Goal: Transaction & Acquisition: Purchase product/service

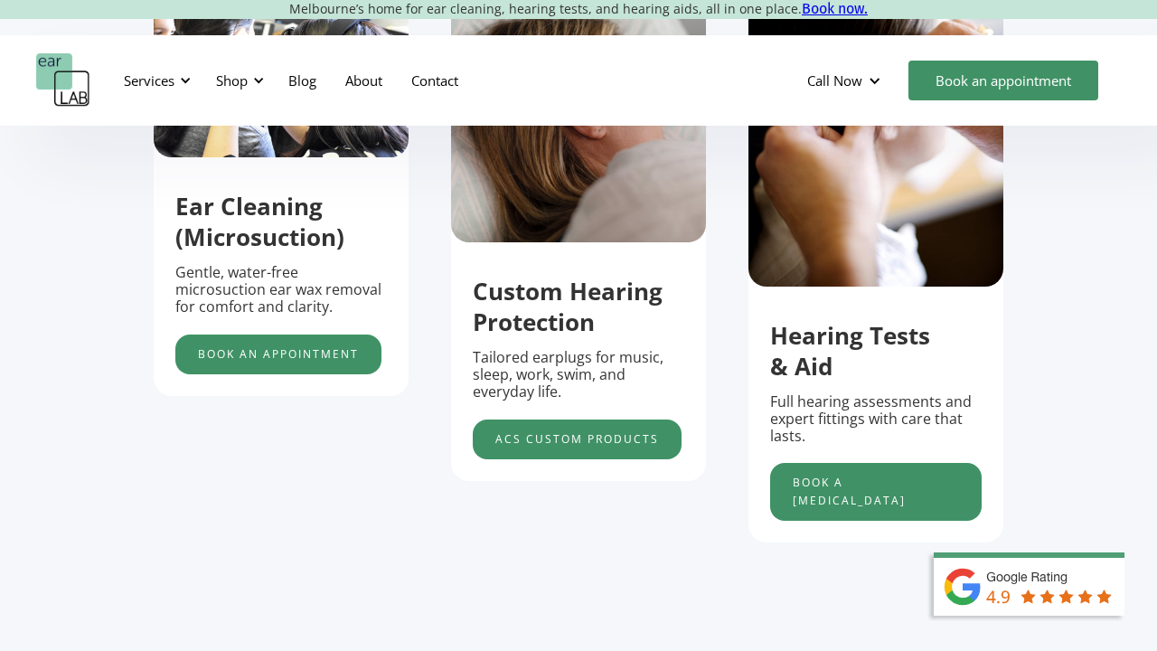
scroll to position [704, 0]
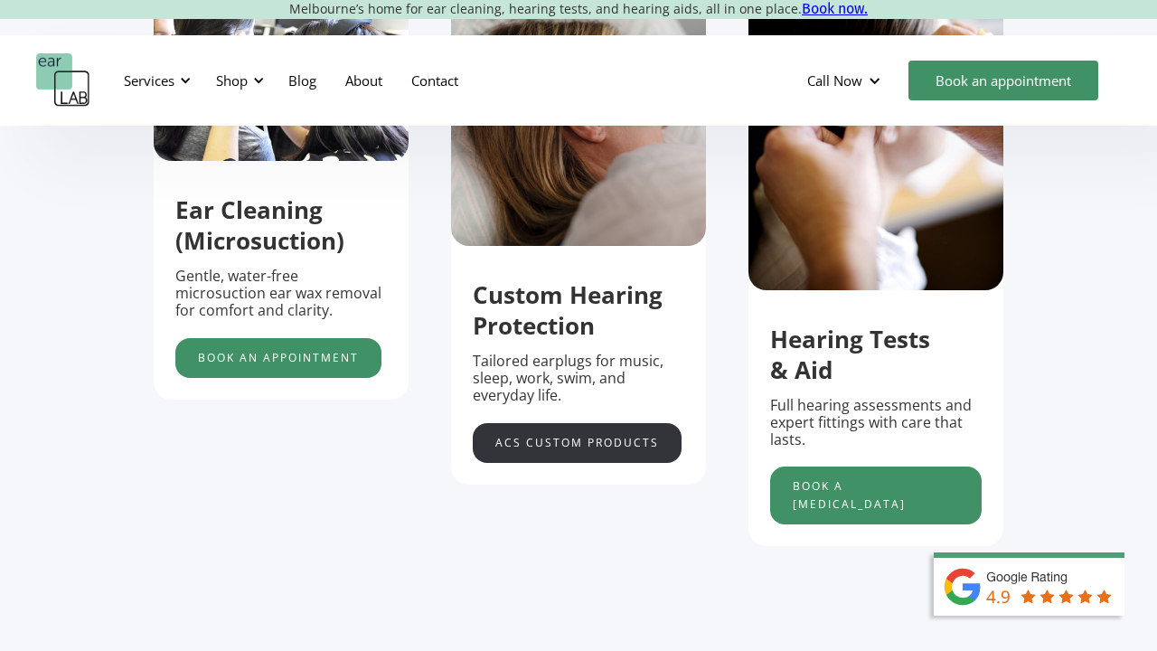
click at [504, 435] on link "acs custom products" at bounding box center [577, 443] width 209 height 40
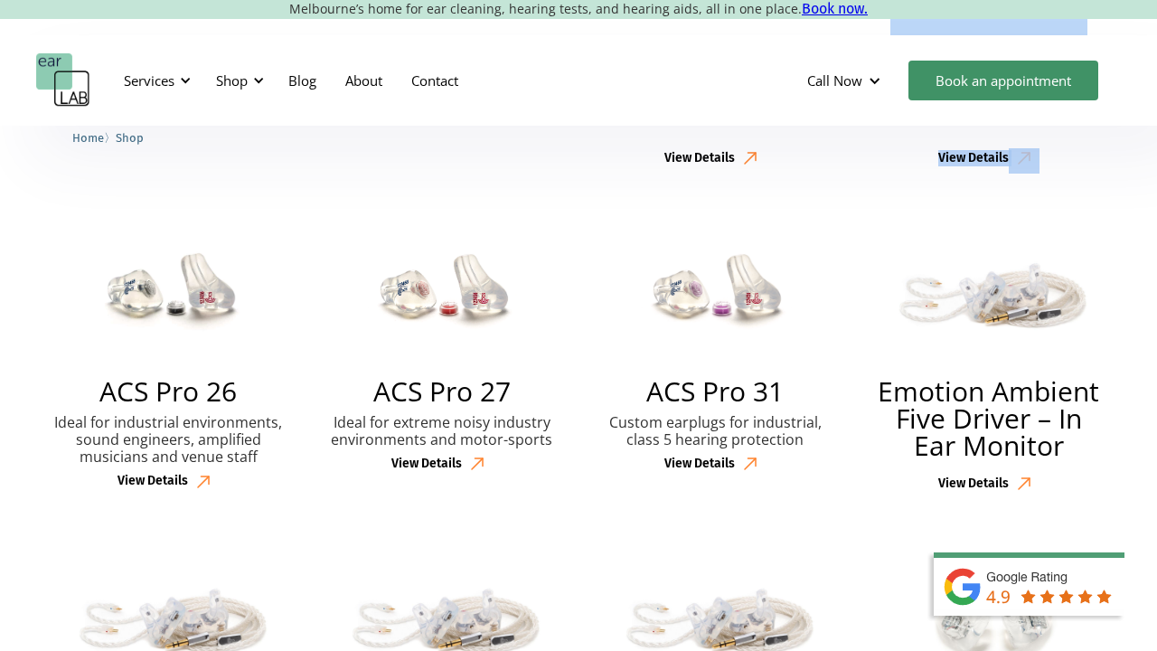
scroll to position [1076, 0]
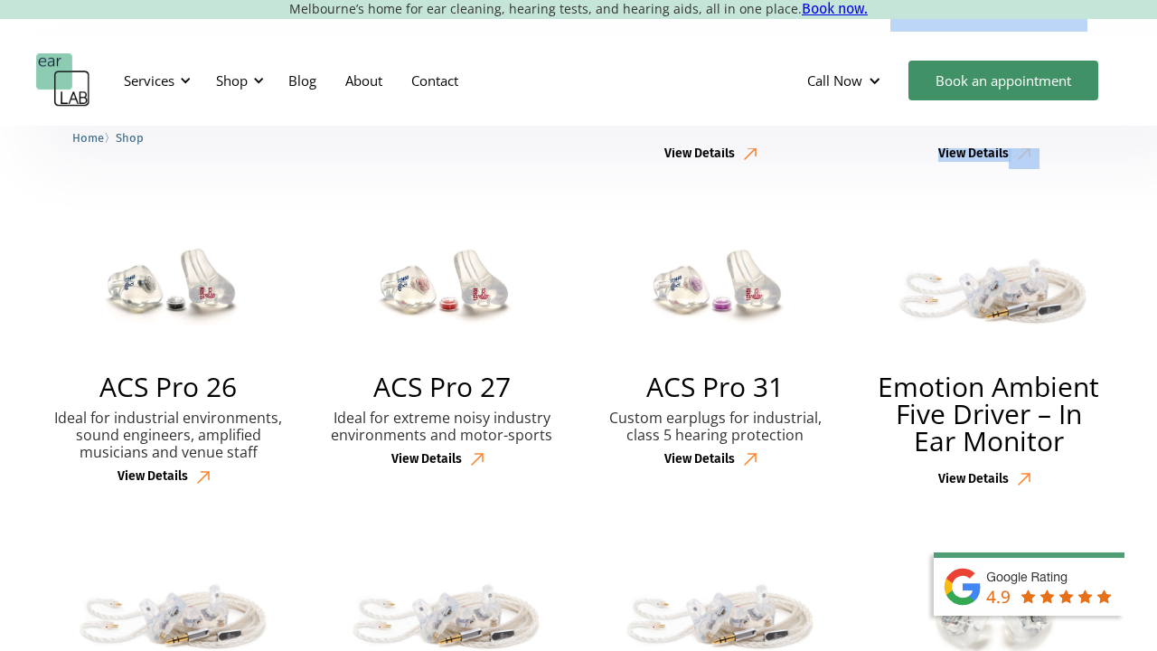
click at [438, 467] on div "View Details" at bounding box center [441, 459] width 101 height 31
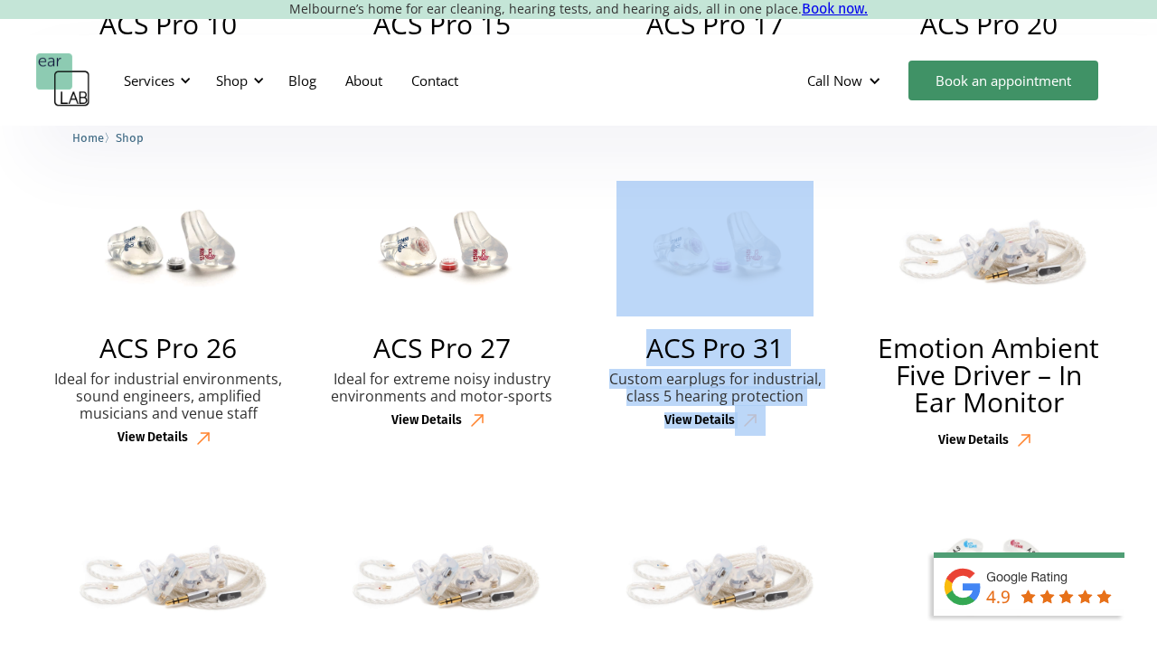
scroll to position [1099, 0]
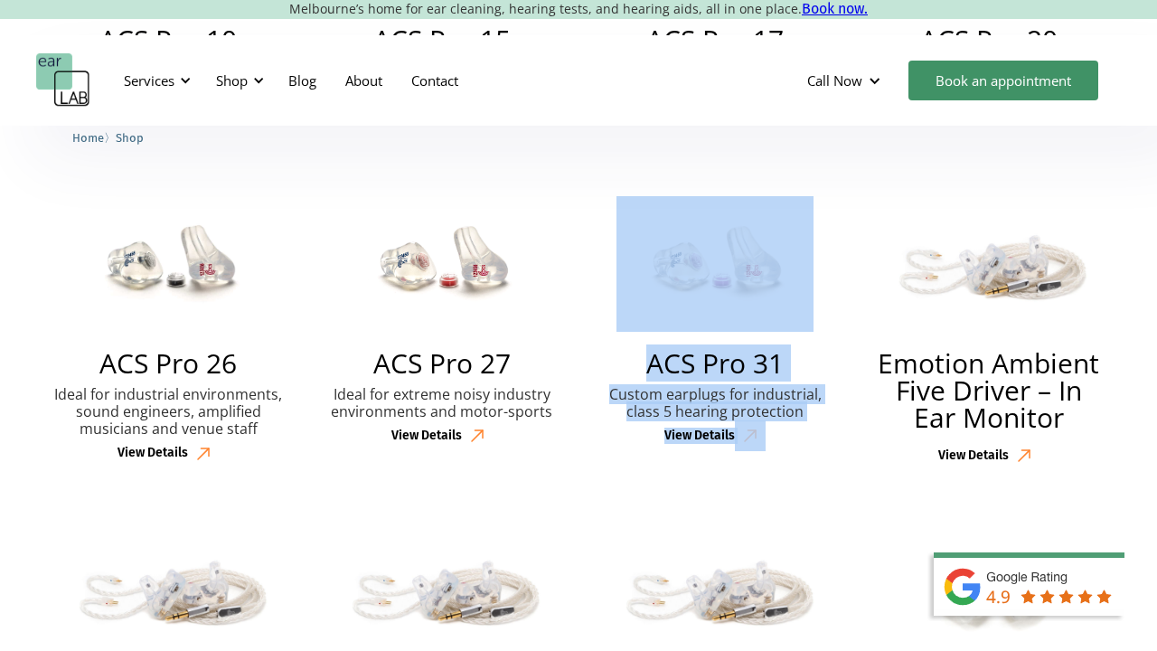
click at [457, 358] on h2 "ACS Pro 27" at bounding box center [441, 363] width 137 height 27
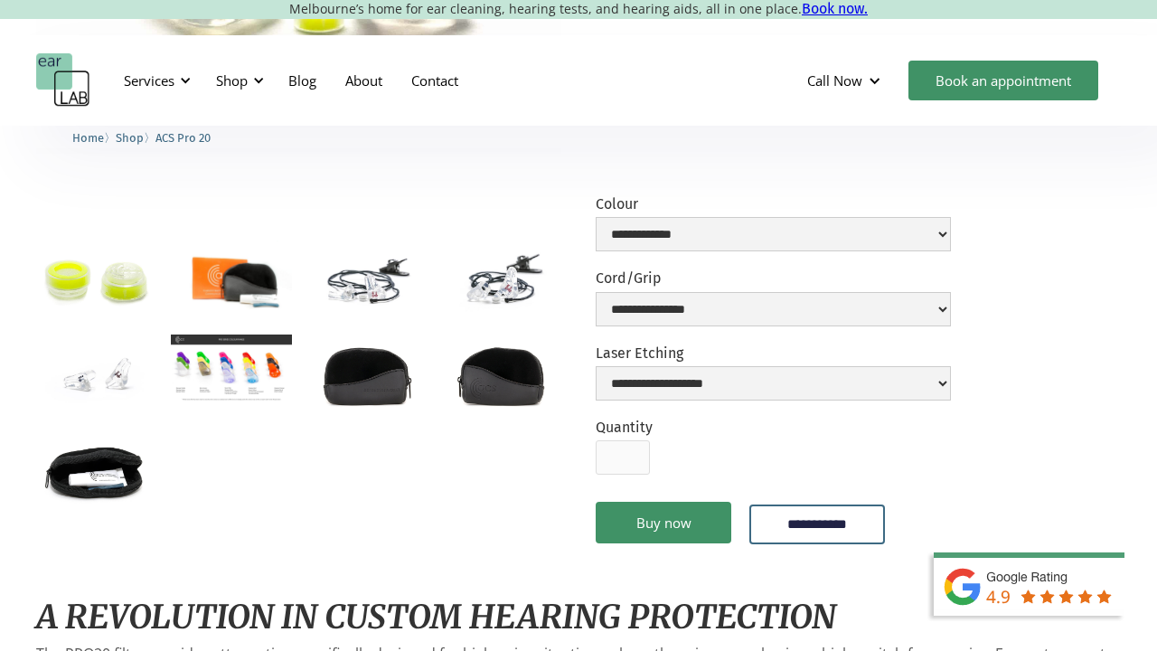
scroll to position [410, 0]
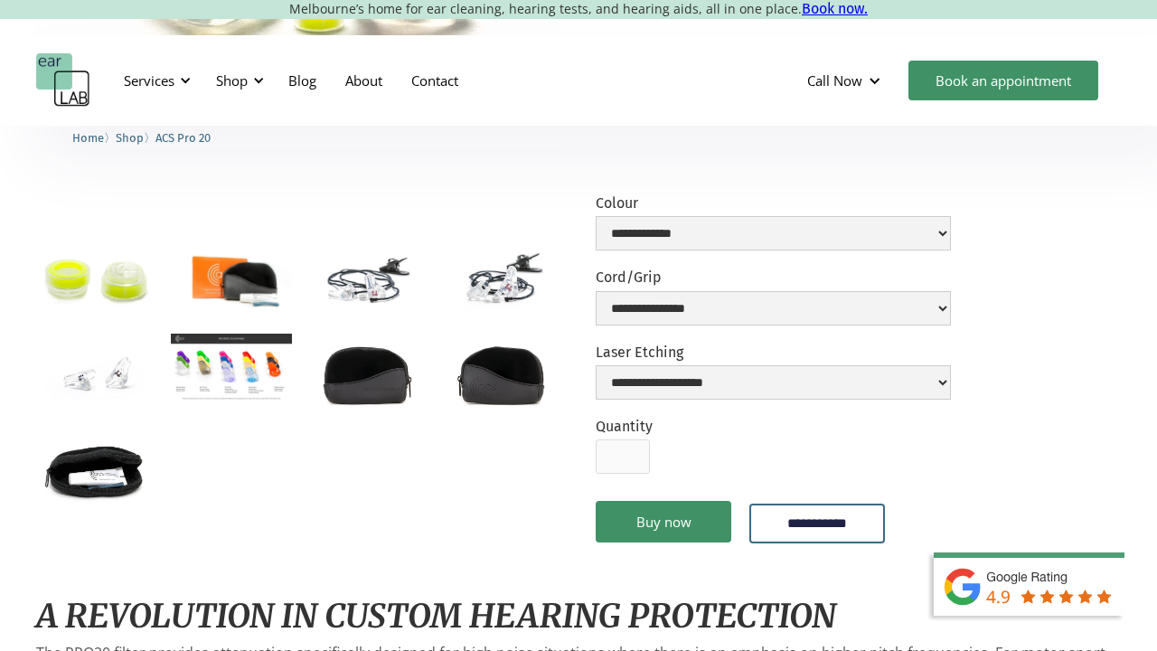
click at [255, 389] on img "open lightbox" at bounding box center [231, 368] width 120 height 68
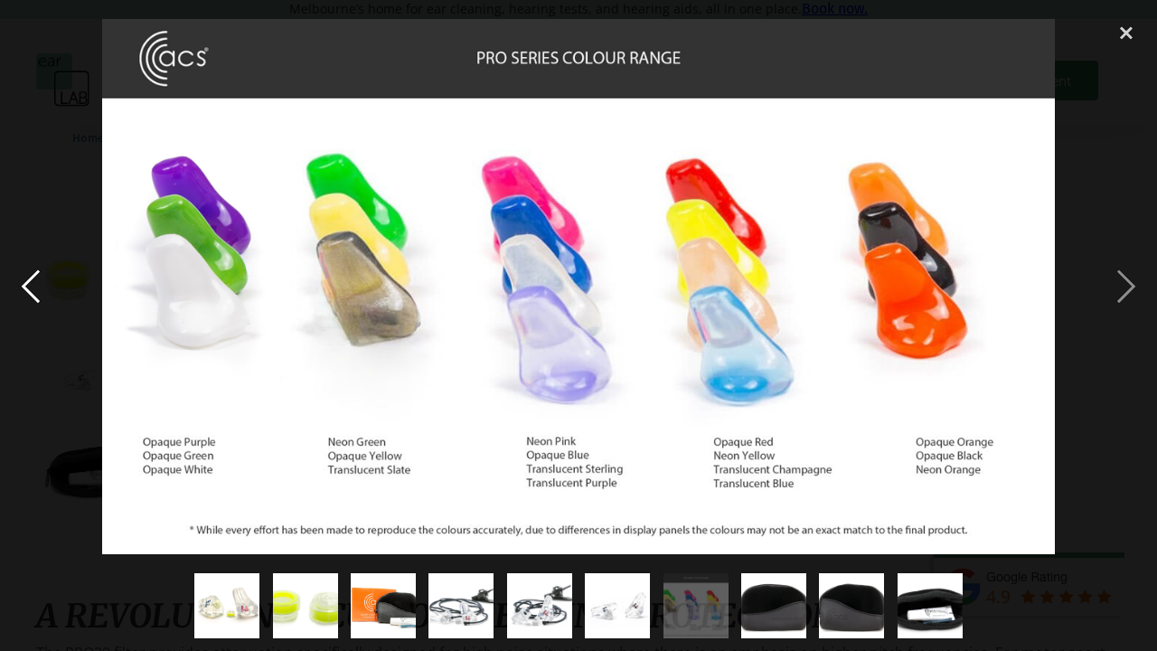
click at [33, 499] on div "previous image" at bounding box center [30, 286] width 61 height 547
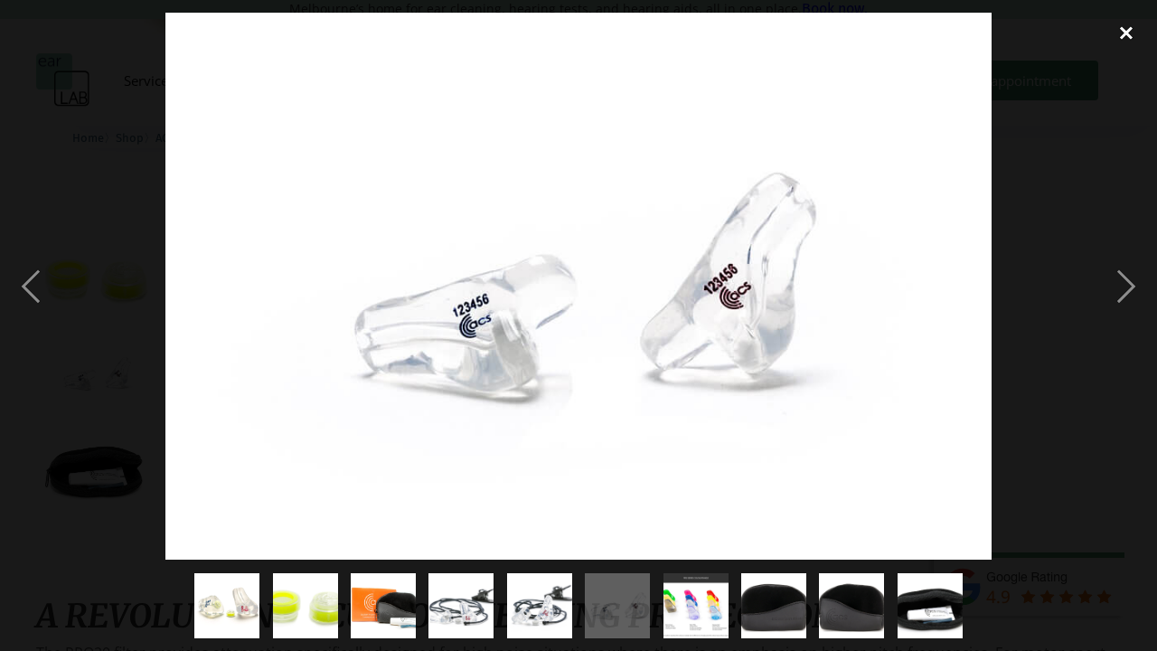
click at [1123, 24] on div "close lightbox" at bounding box center [1126, 33] width 61 height 40
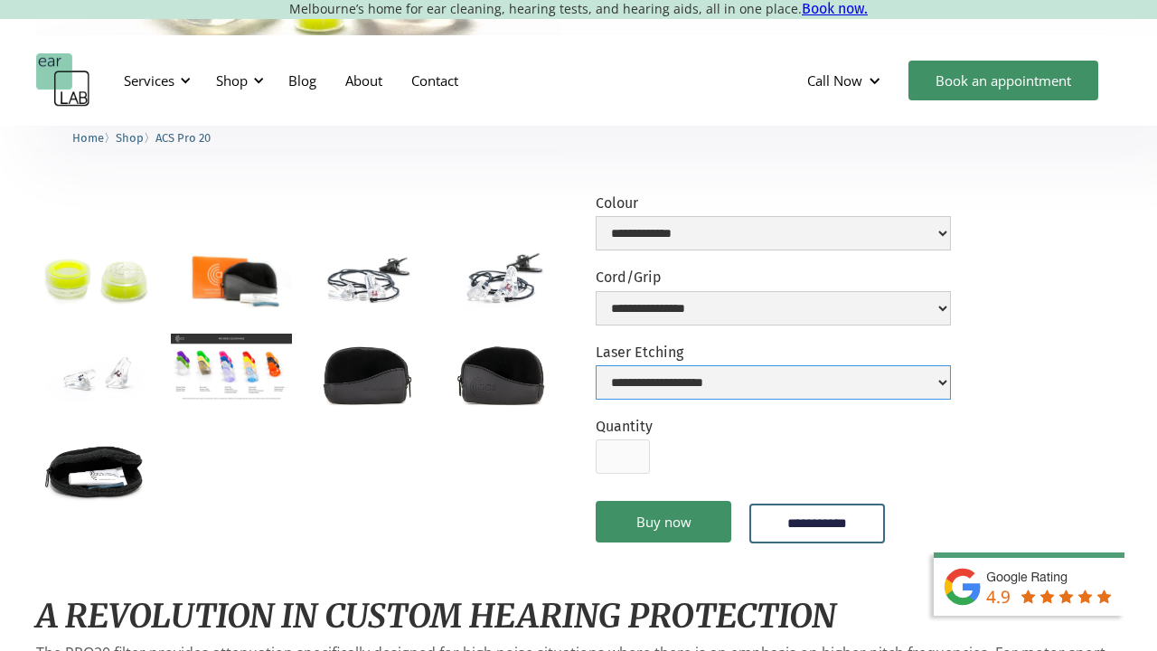
select select "**********"
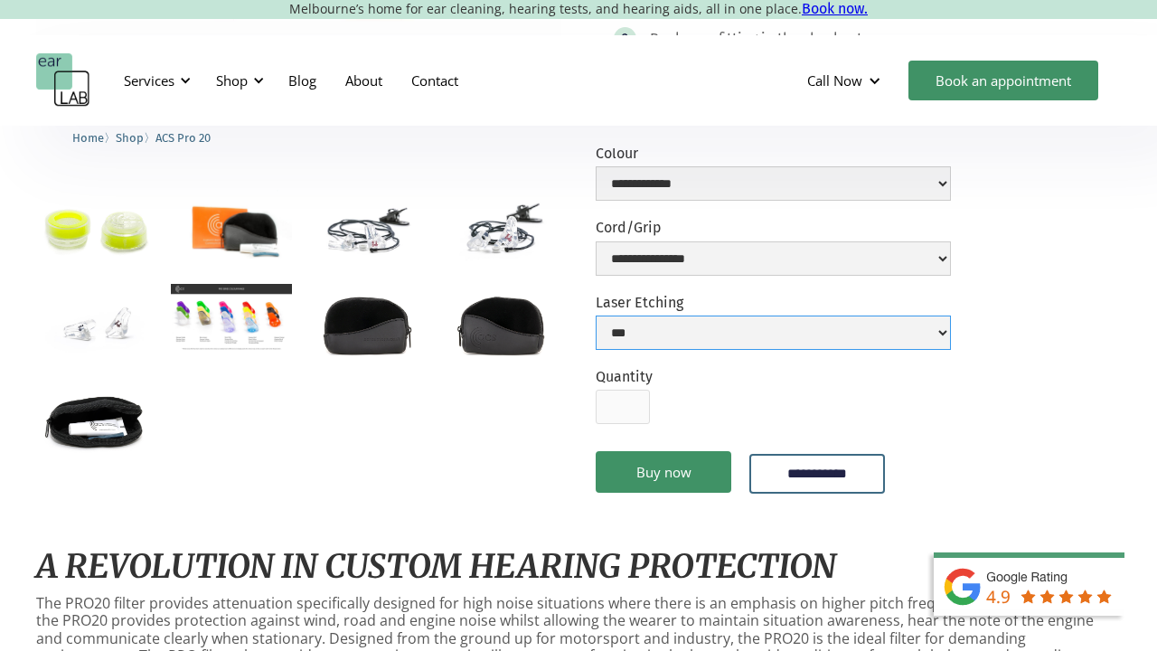
scroll to position [435, 0]
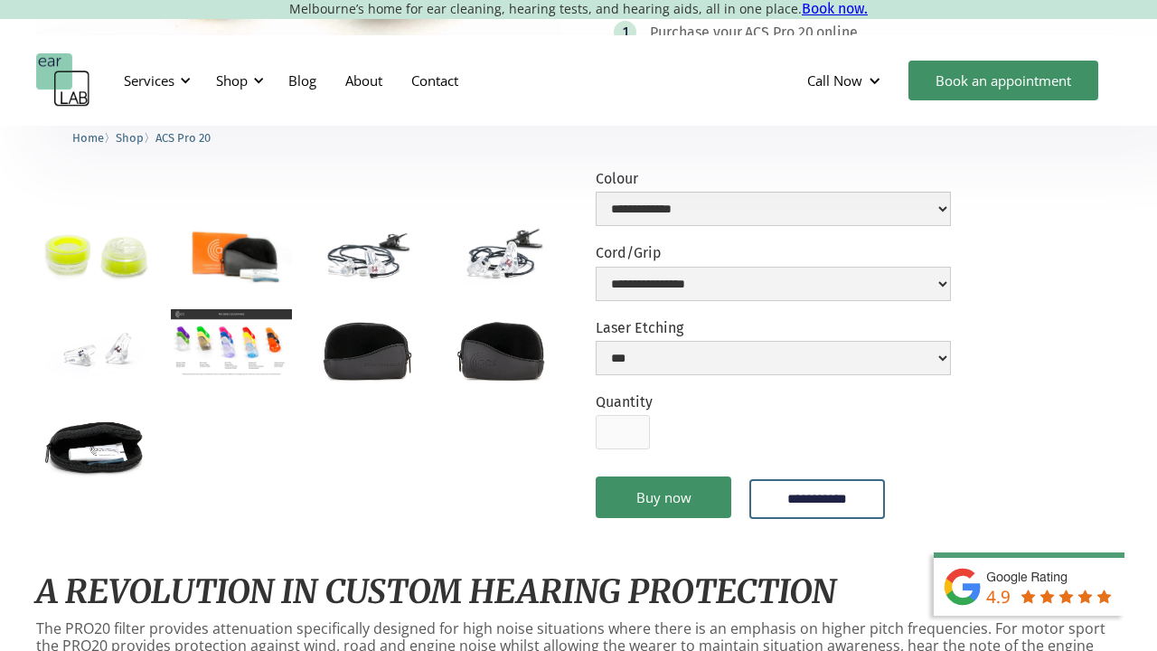
click at [331, 270] on img "open lightbox" at bounding box center [366, 254] width 120 height 80
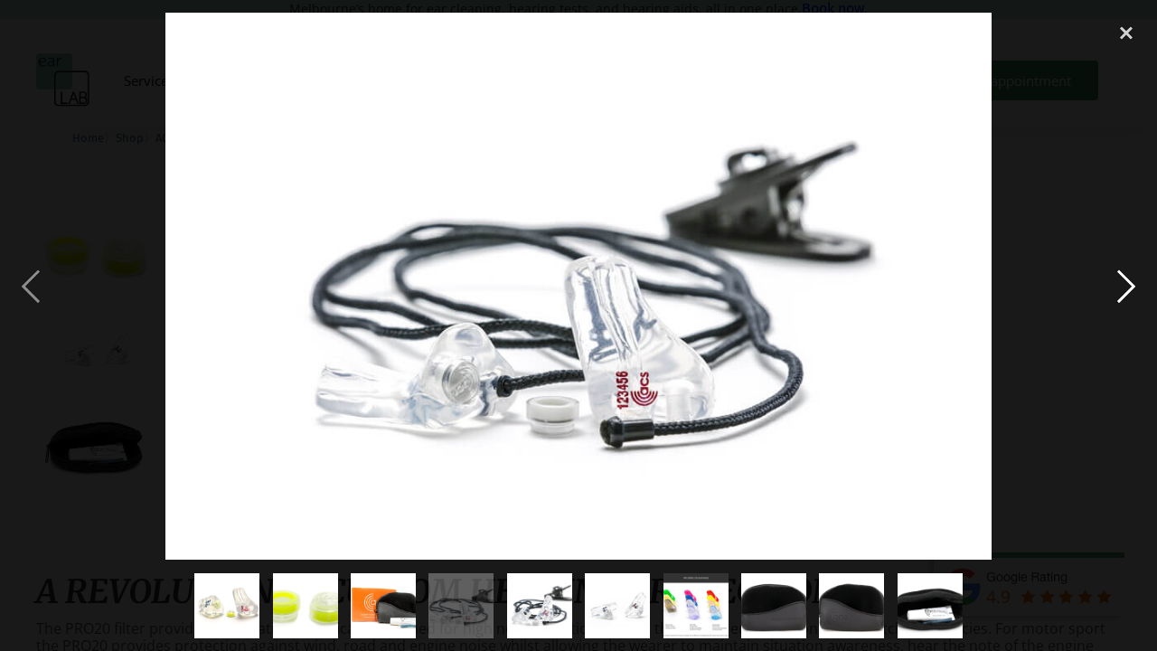
click at [1130, 290] on div "next image" at bounding box center [1126, 286] width 61 height 547
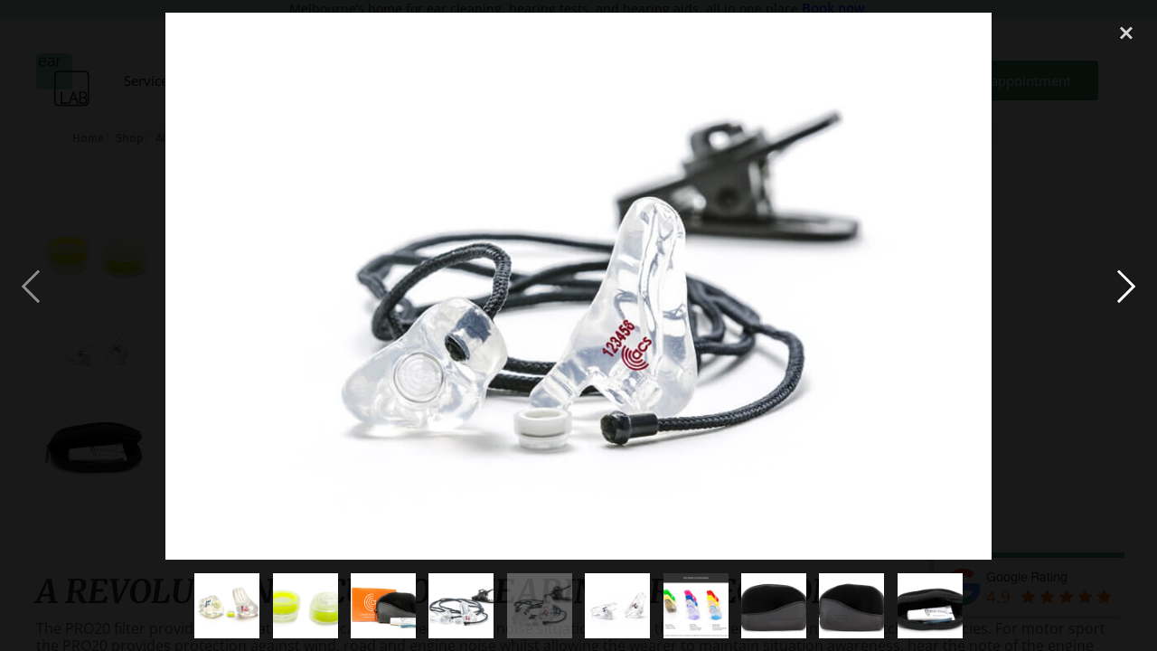
click at [1130, 290] on div "next image" at bounding box center [1126, 286] width 61 height 547
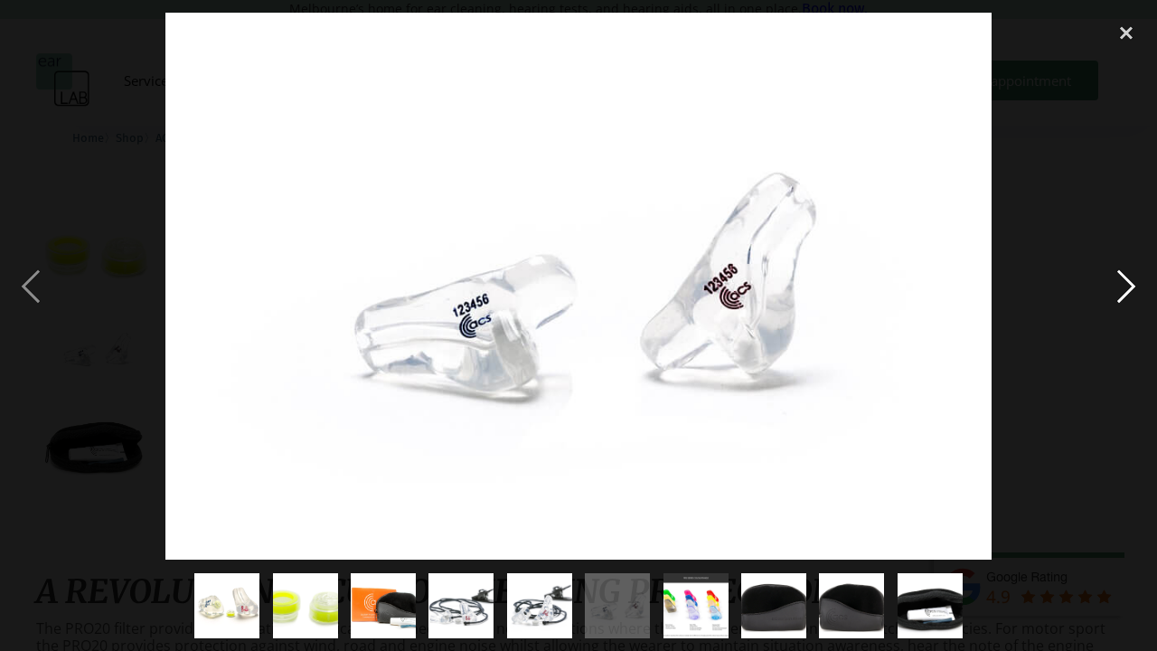
click at [1130, 290] on div "next image" at bounding box center [1126, 286] width 61 height 547
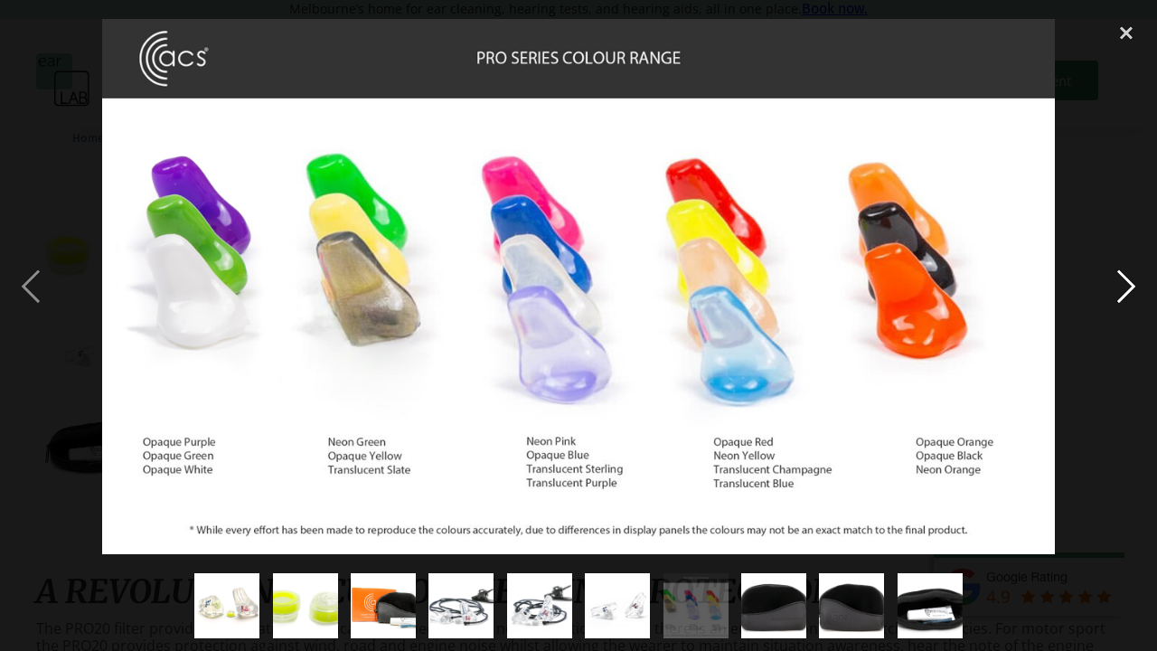
click at [1130, 290] on div "next image" at bounding box center [1126, 286] width 61 height 547
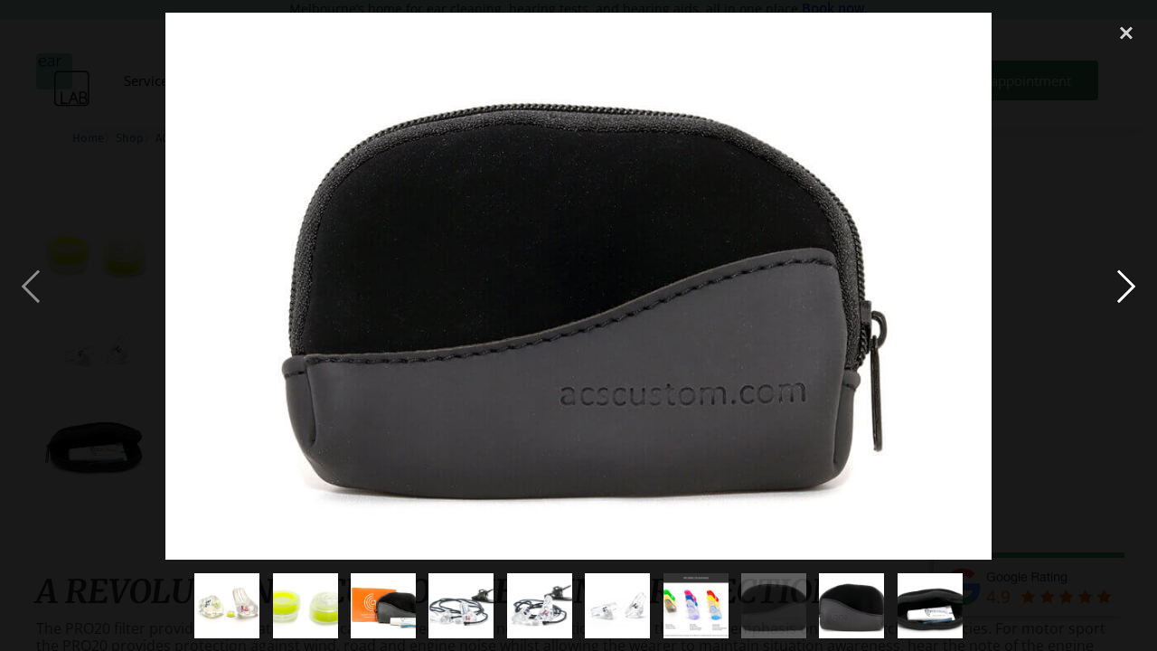
click at [1130, 290] on div "next image" at bounding box center [1126, 286] width 61 height 547
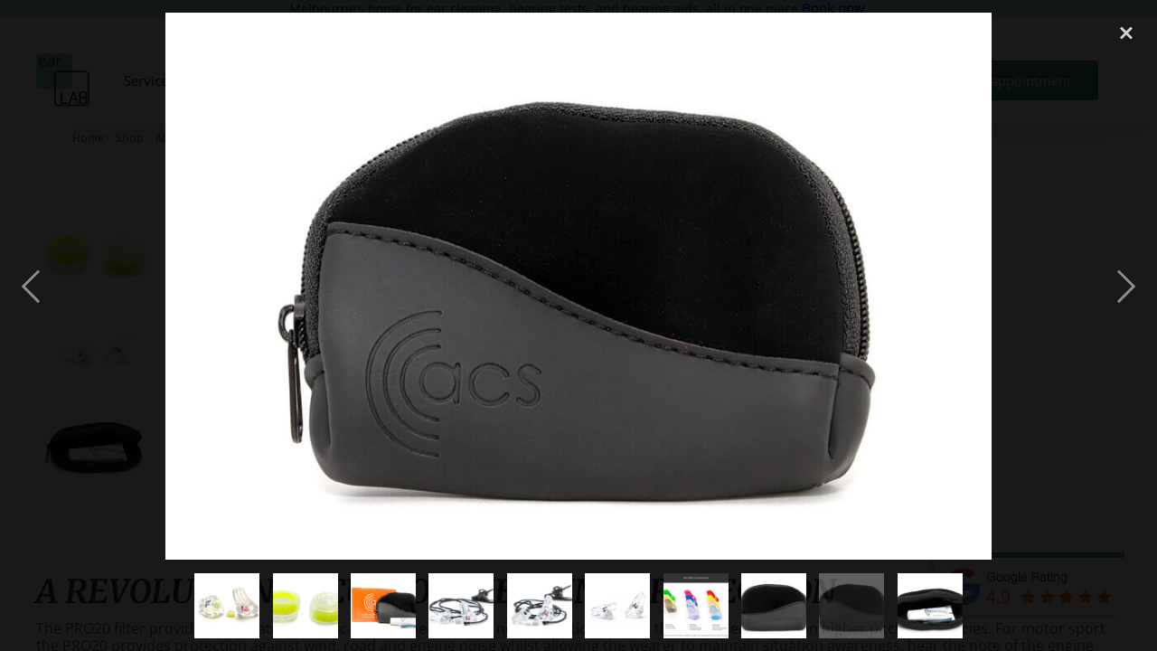
click at [1078, 179] on div at bounding box center [578, 286] width 1157 height 547
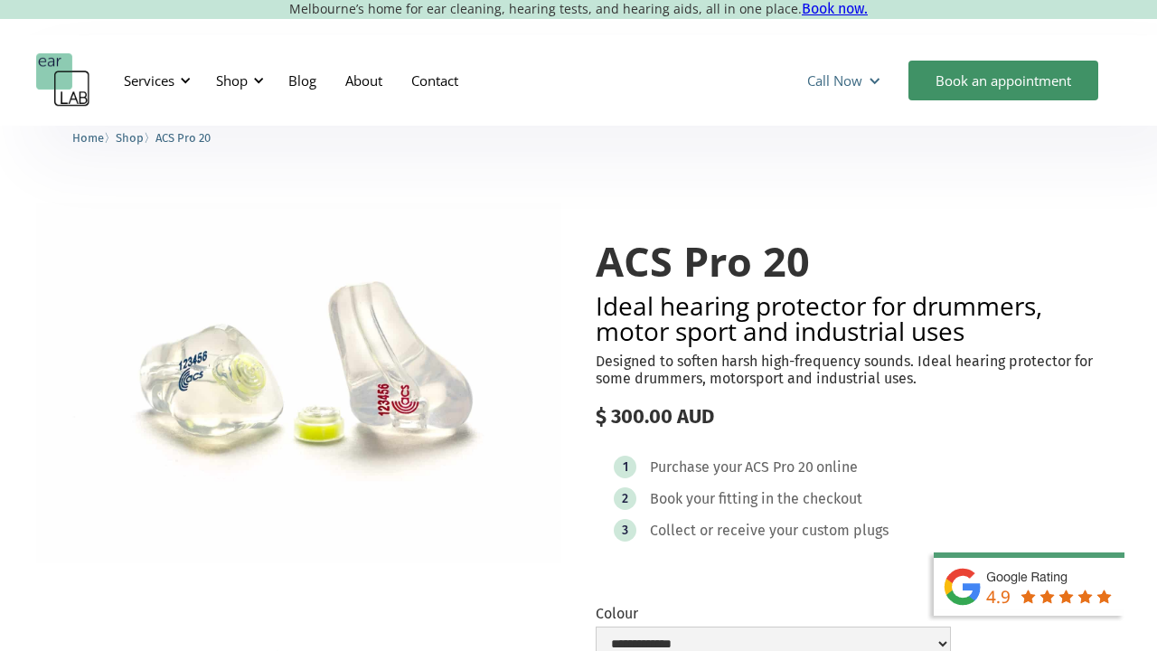
scroll to position [0, 0]
click at [871, 81] on div at bounding box center [875, 81] width 14 height 14
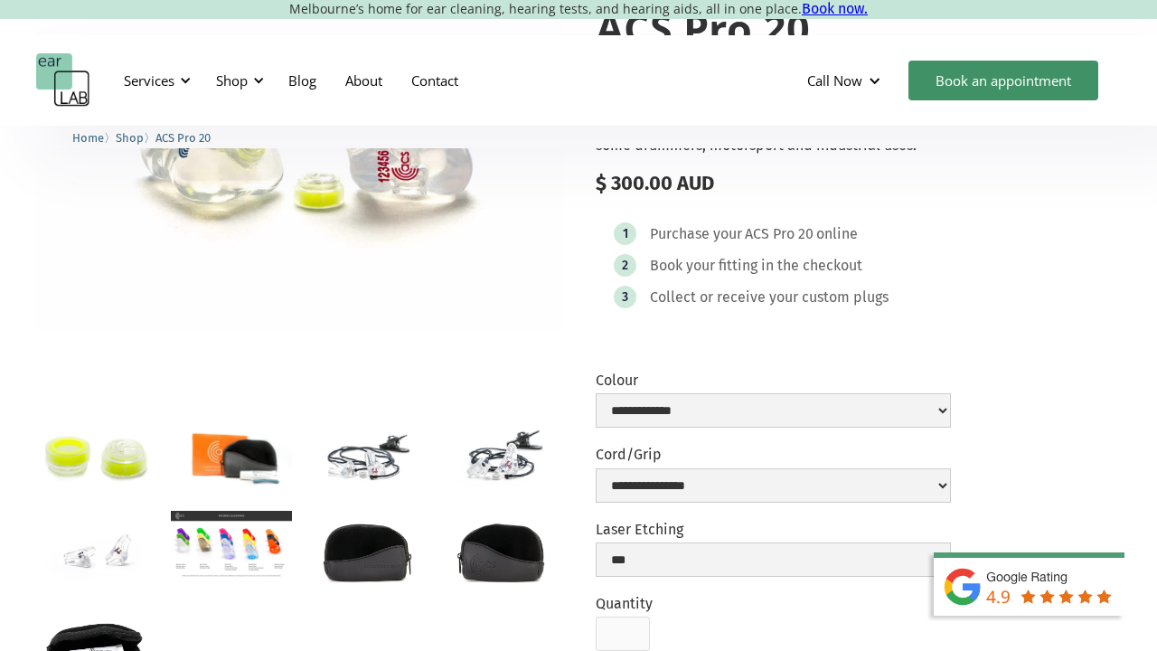
scroll to position [231, 0]
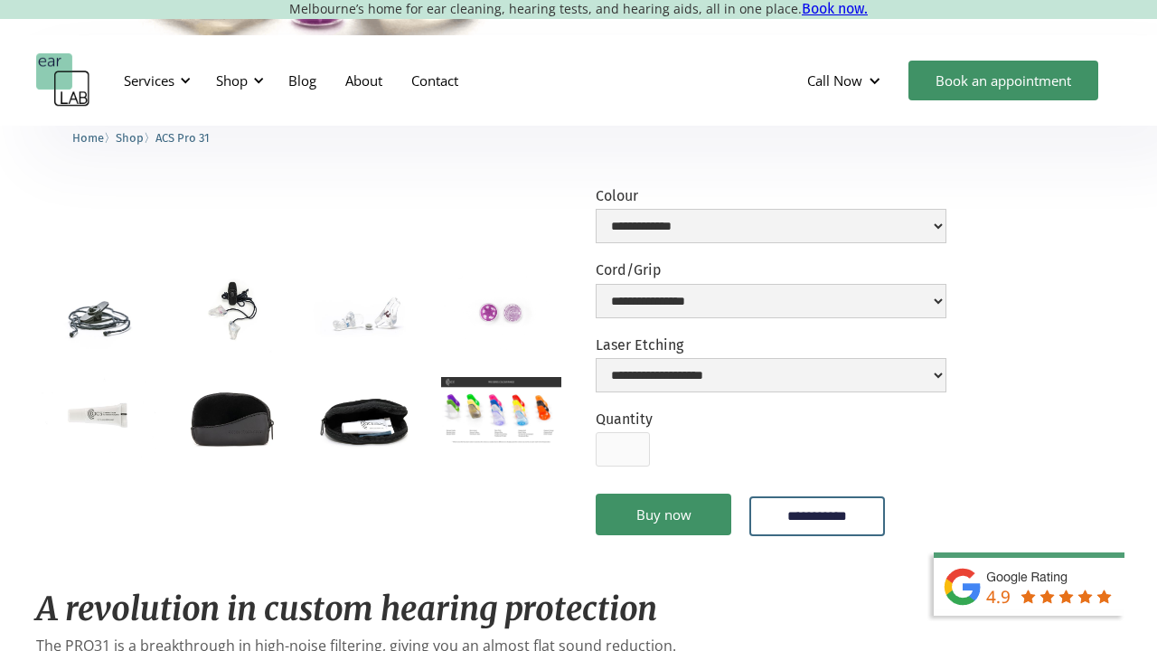
scroll to position [417, 0]
click at [419, 322] on img "open lightbox" at bounding box center [366, 318] width 120 height 89
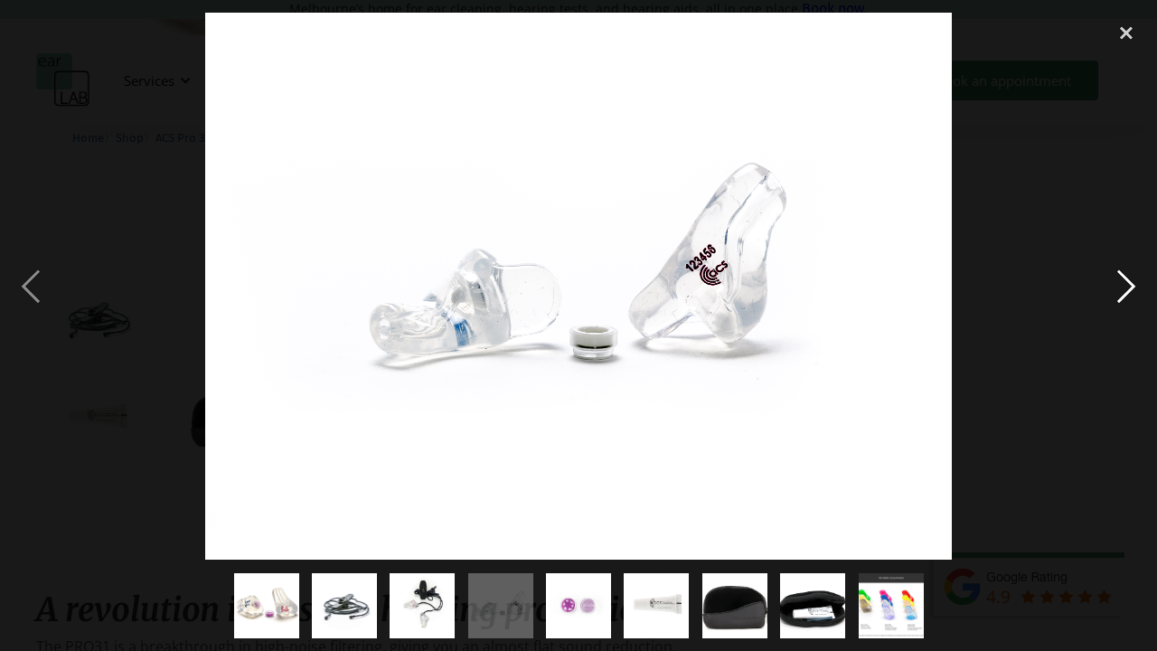
click at [1130, 280] on div "next image" at bounding box center [1126, 286] width 61 height 547
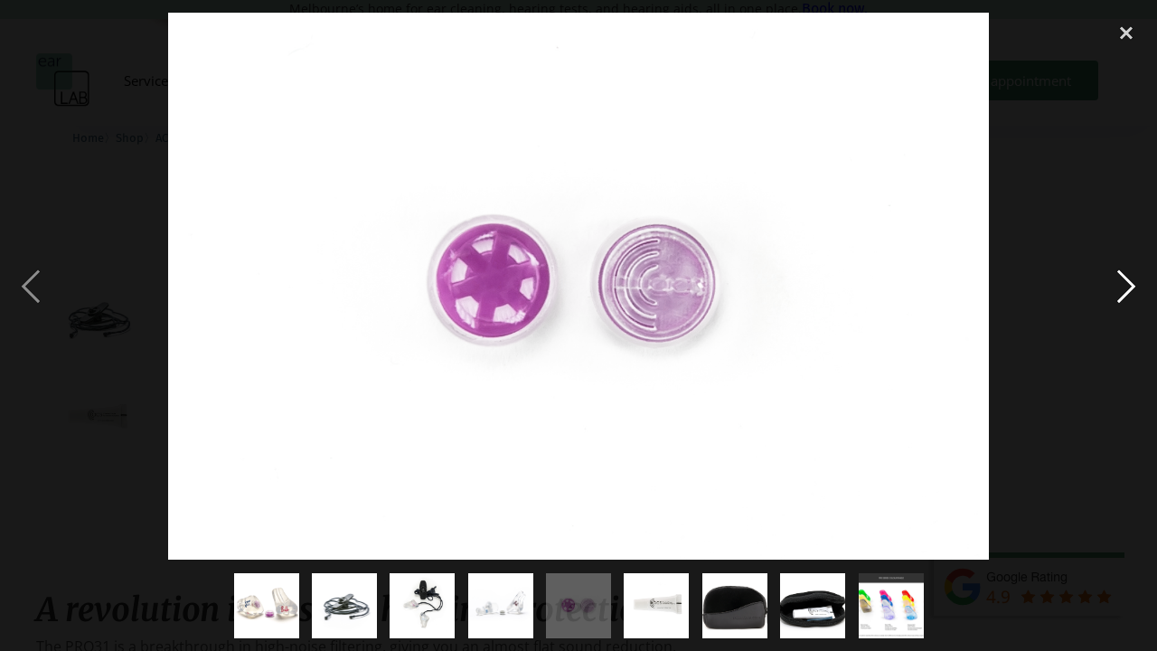
click at [1129, 281] on div "next image" at bounding box center [1126, 286] width 61 height 547
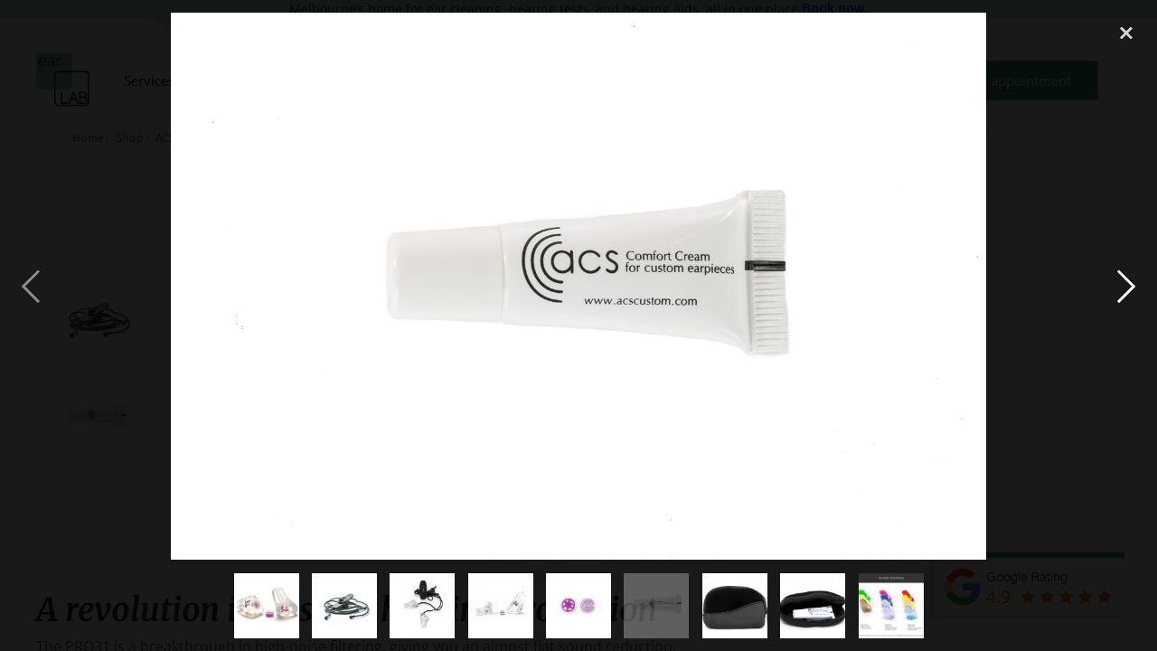
click at [1129, 281] on div "next image" at bounding box center [1126, 286] width 61 height 547
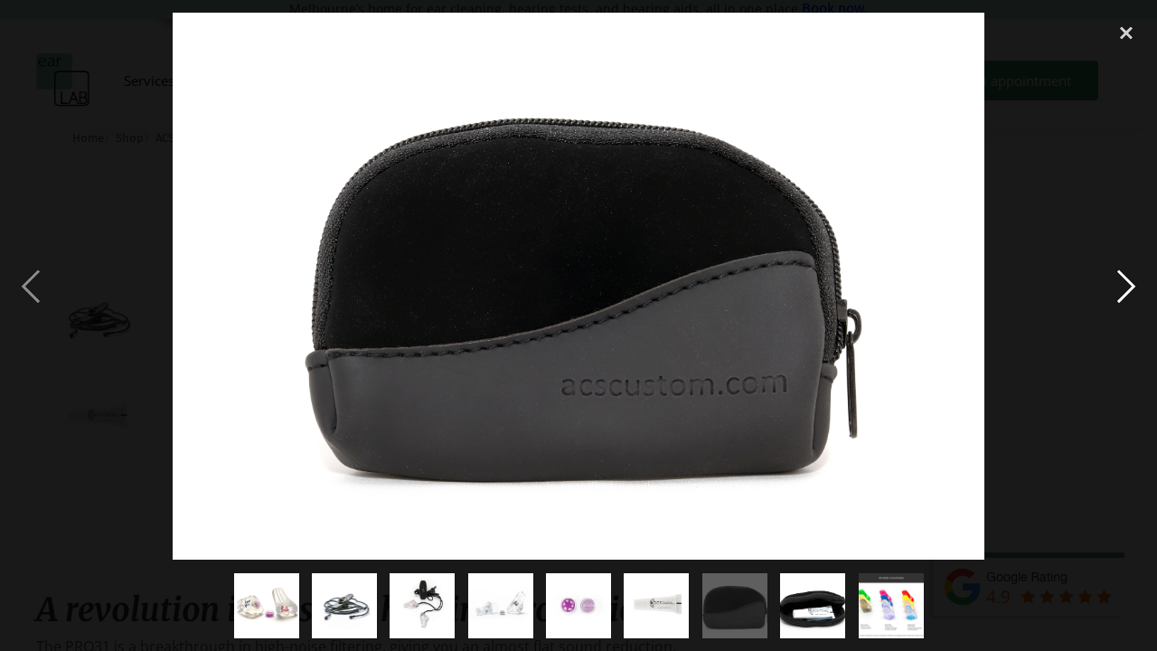
click at [1129, 281] on div "next image" at bounding box center [1126, 286] width 61 height 547
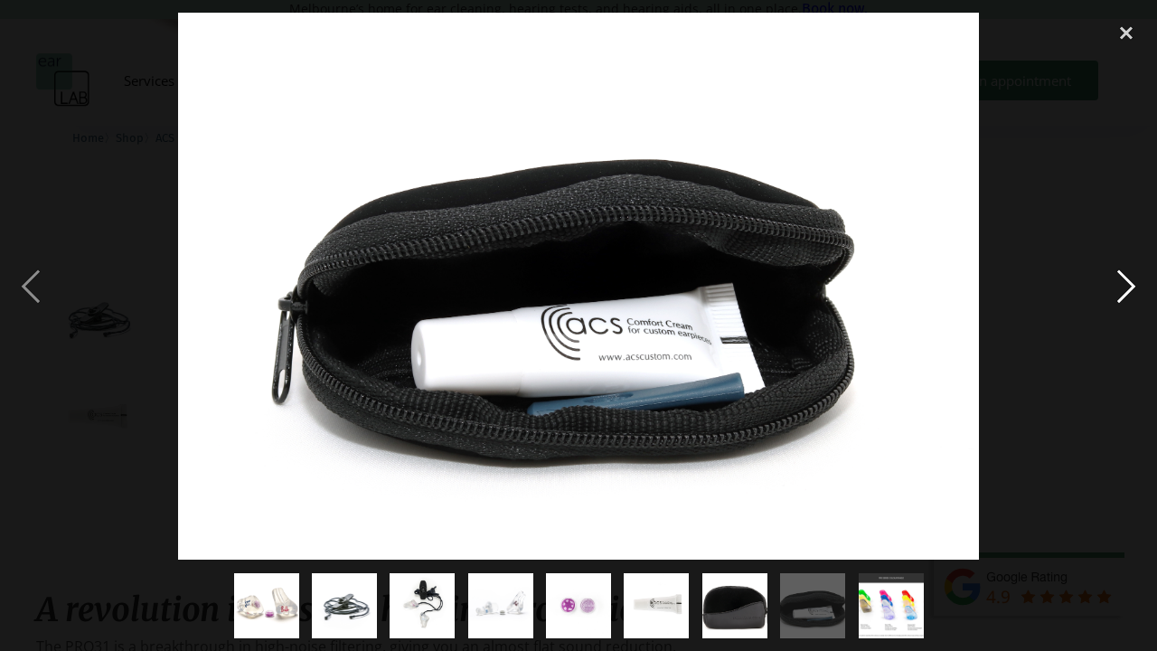
click at [1129, 281] on div "next image" at bounding box center [1126, 286] width 61 height 547
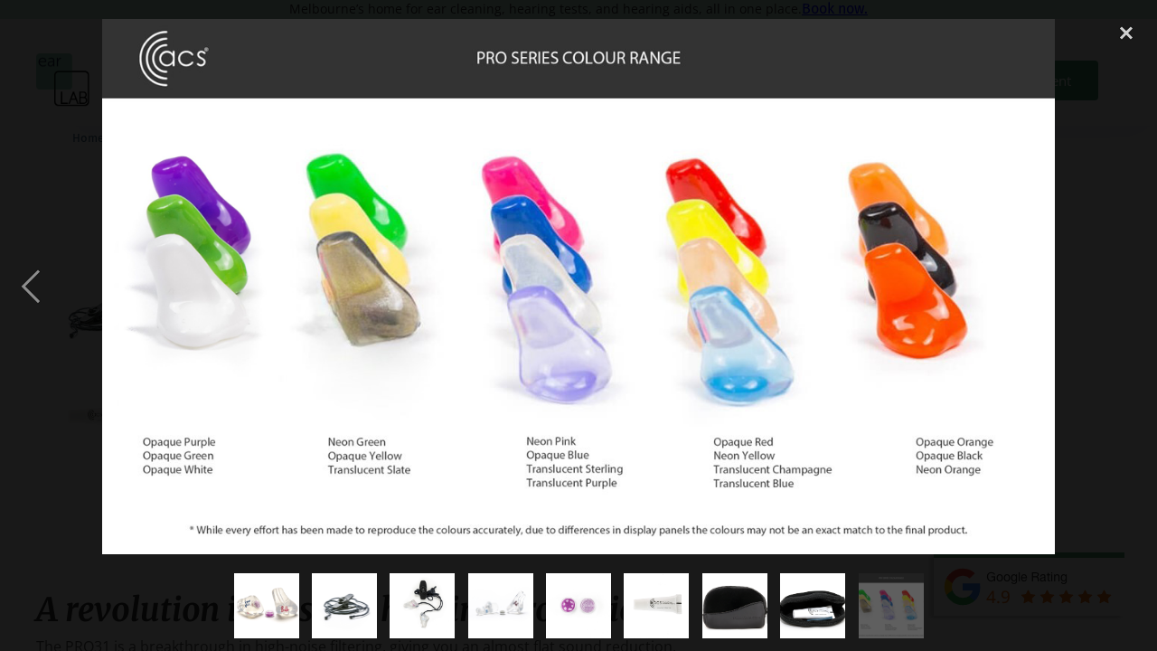
click at [1129, 281] on div "next image" at bounding box center [1126, 286] width 61 height 547
click at [1074, 188] on div at bounding box center [578, 286] width 1157 height 547
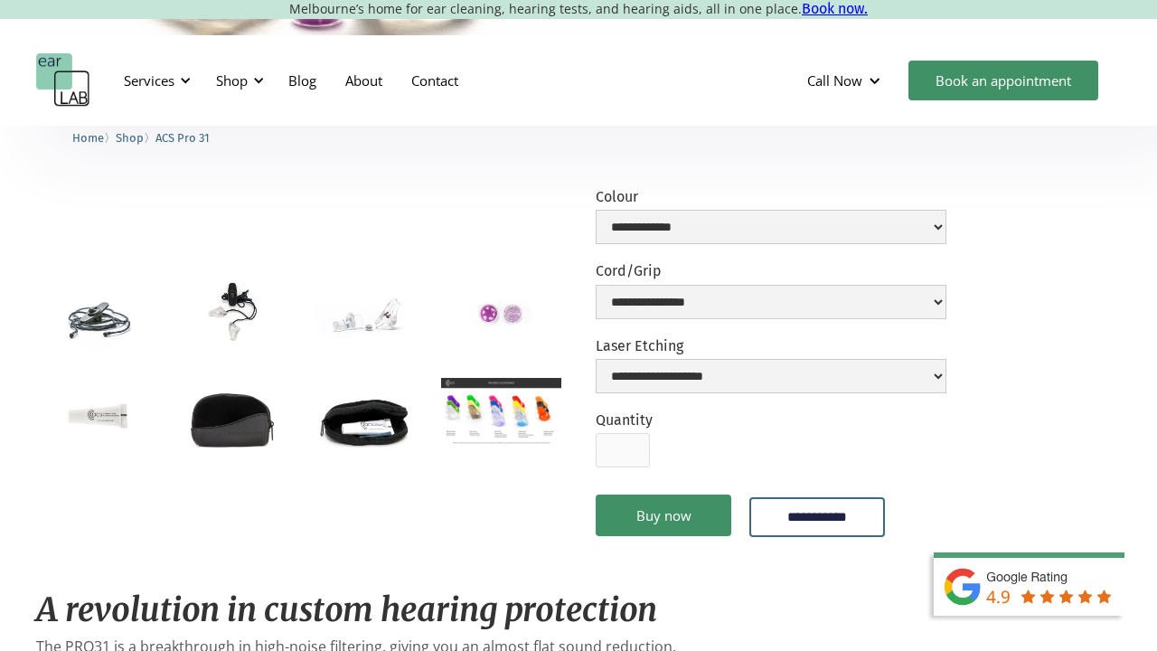
click at [77, 299] on img "open lightbox" at bounding box center [96, 318] width 120 height 89
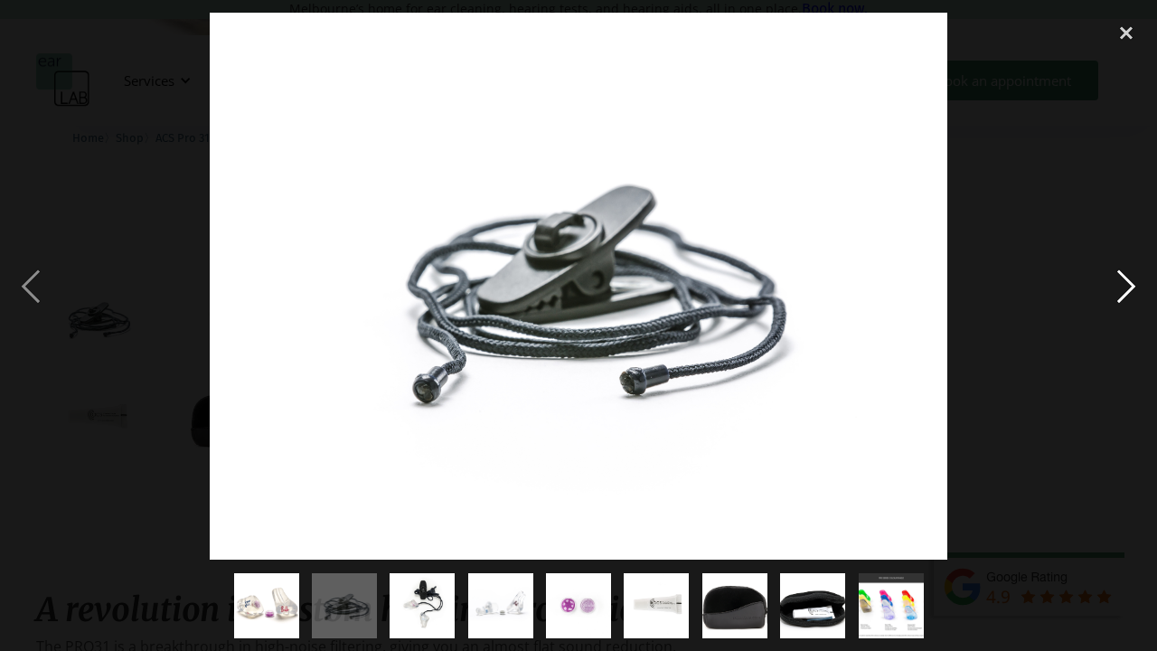
click at [1124, 287] on div "next image" at bounding box center [1126, 286] width 61 height 547
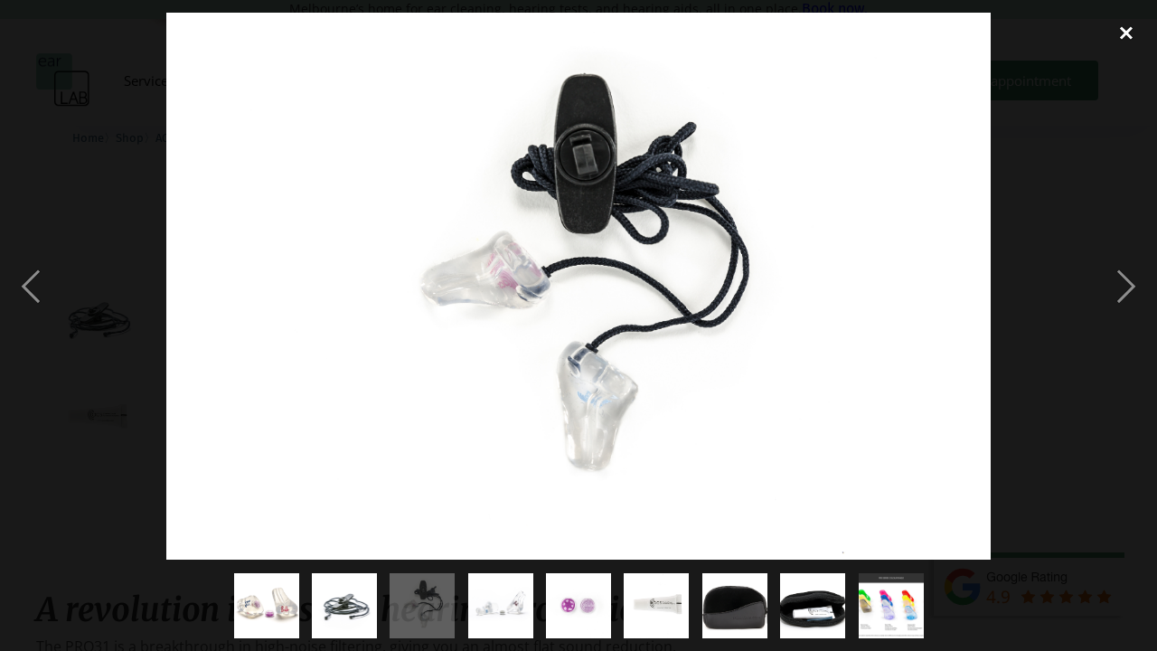
click at [1130, 25] on div "close lightbox" at bounding box center [1126, 33] width 61 height 40
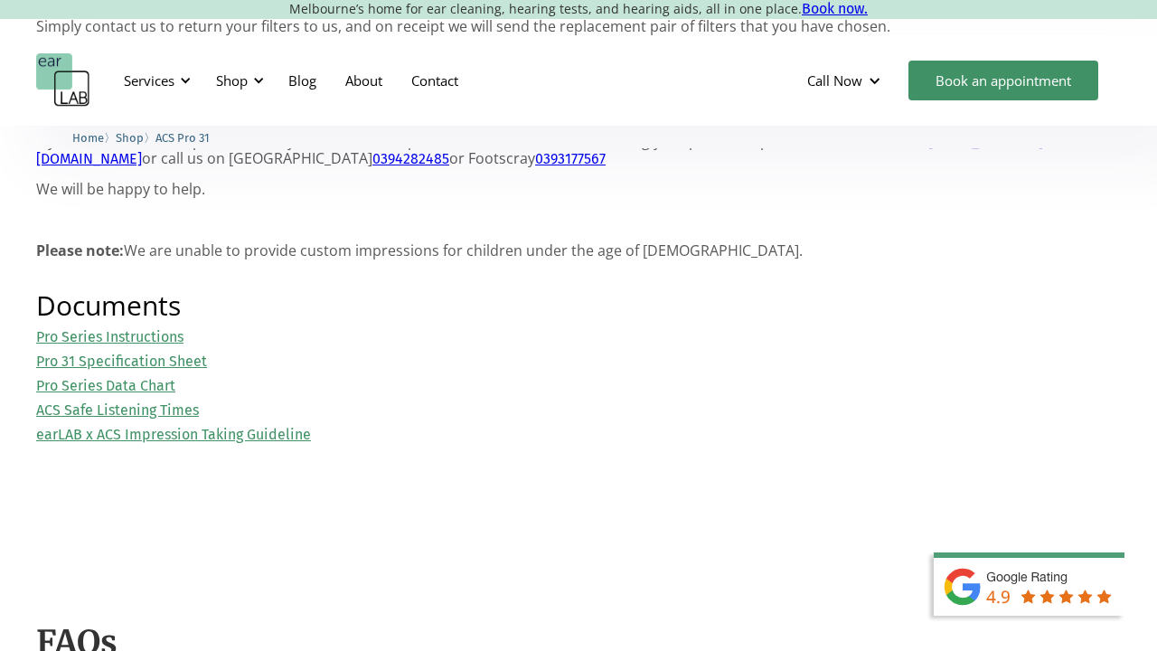
scroll to position [1752, 0]
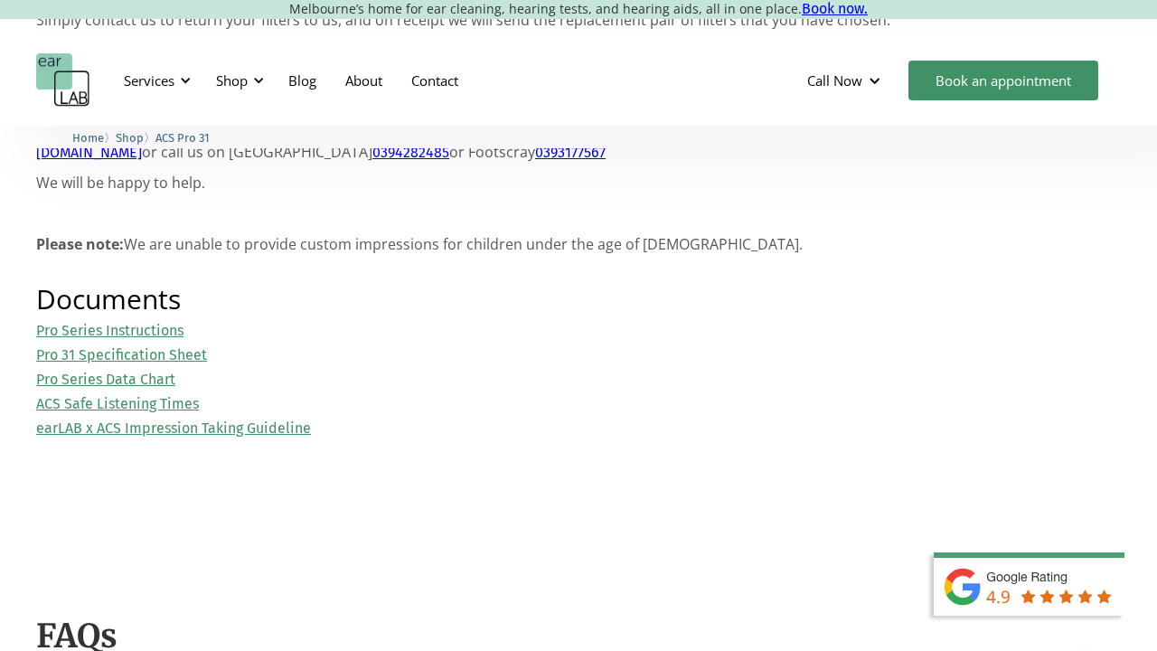
click at [118, 346] on link "Pro 31 Specification Sheet" at bounding box center [121, 354] width 171 height 17
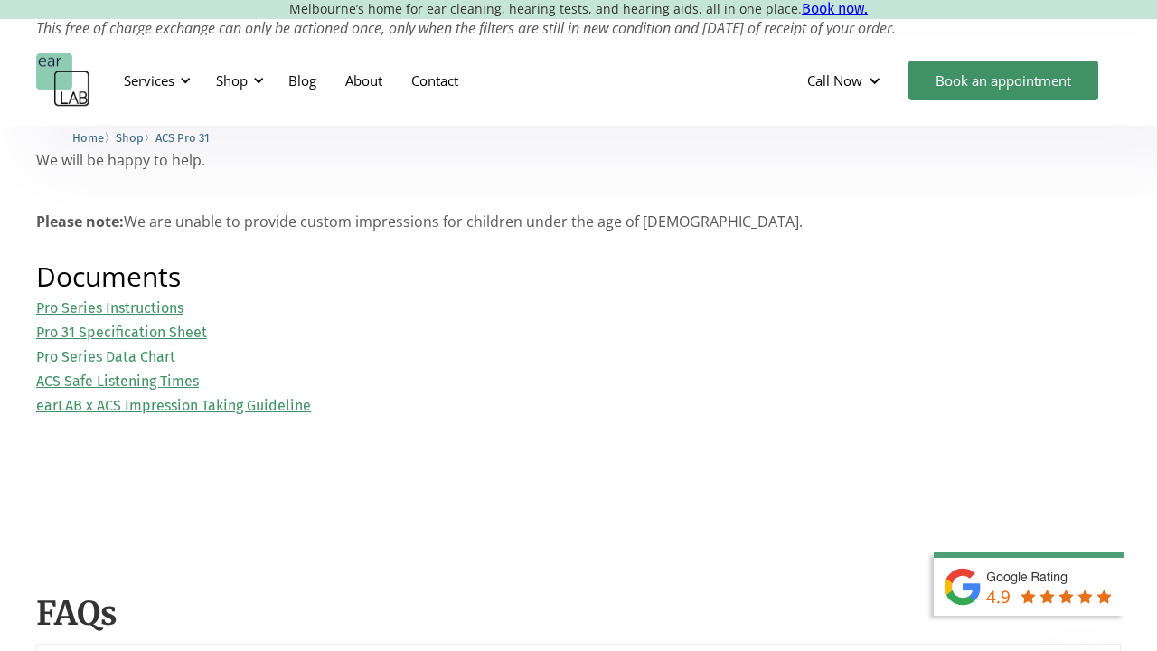
scroll to position [1787, 0]
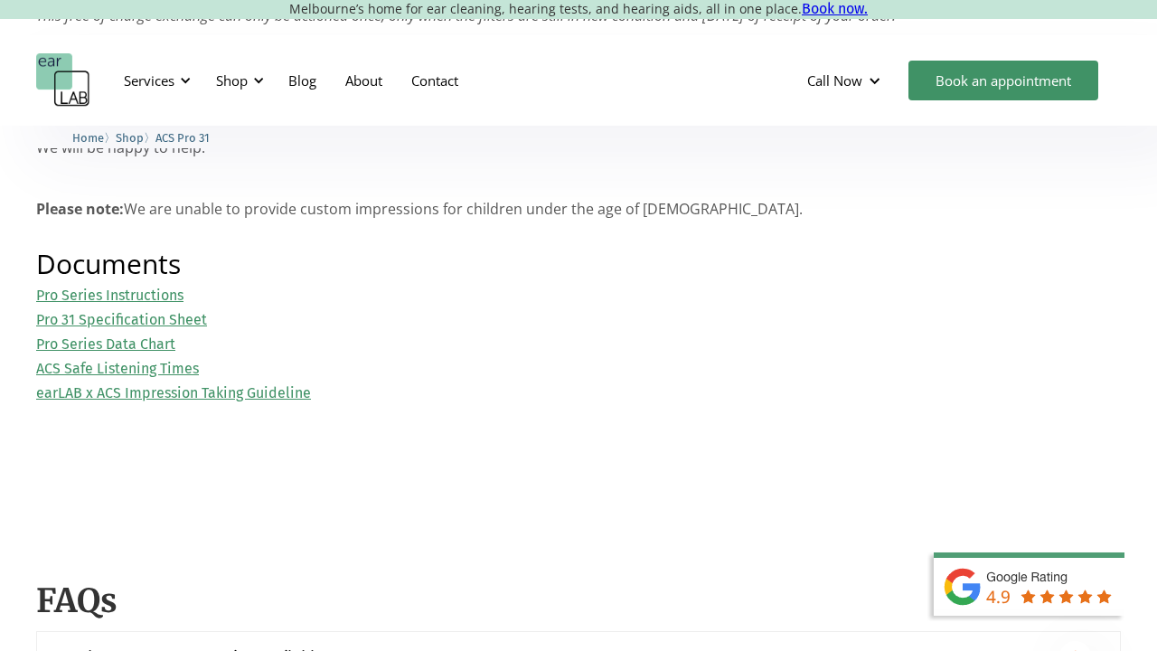
click at [160, 311] on link "Pro 31 Specification Sheet" at bounding box center [121, 319] width 171 height 17
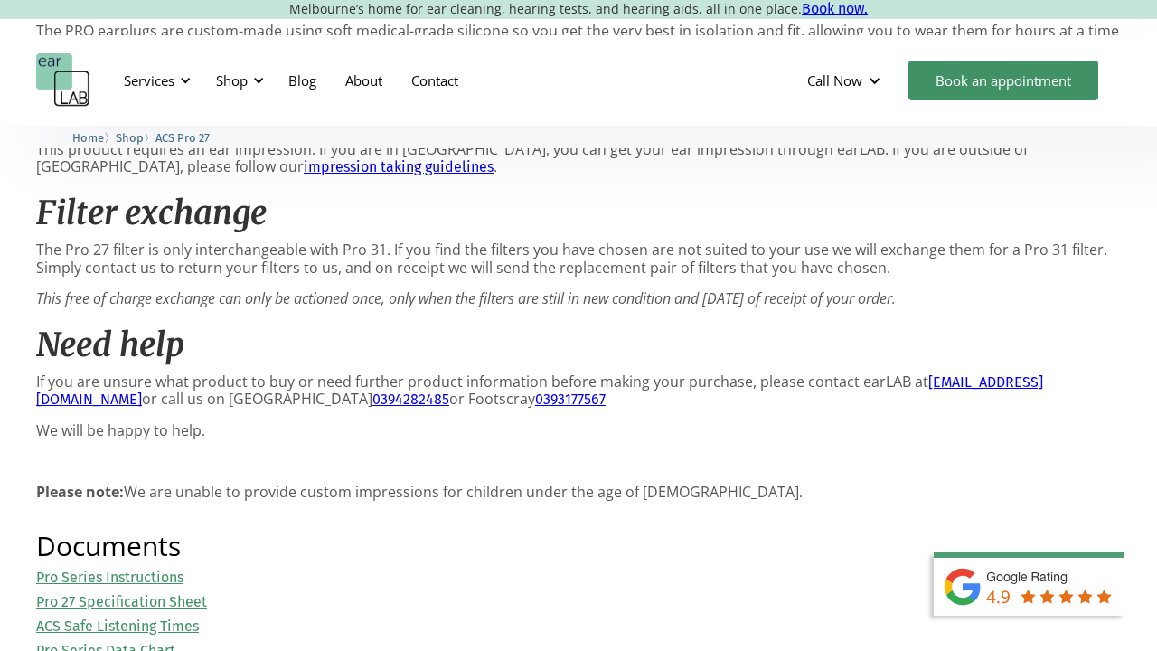
scroll to position [1949, 0]
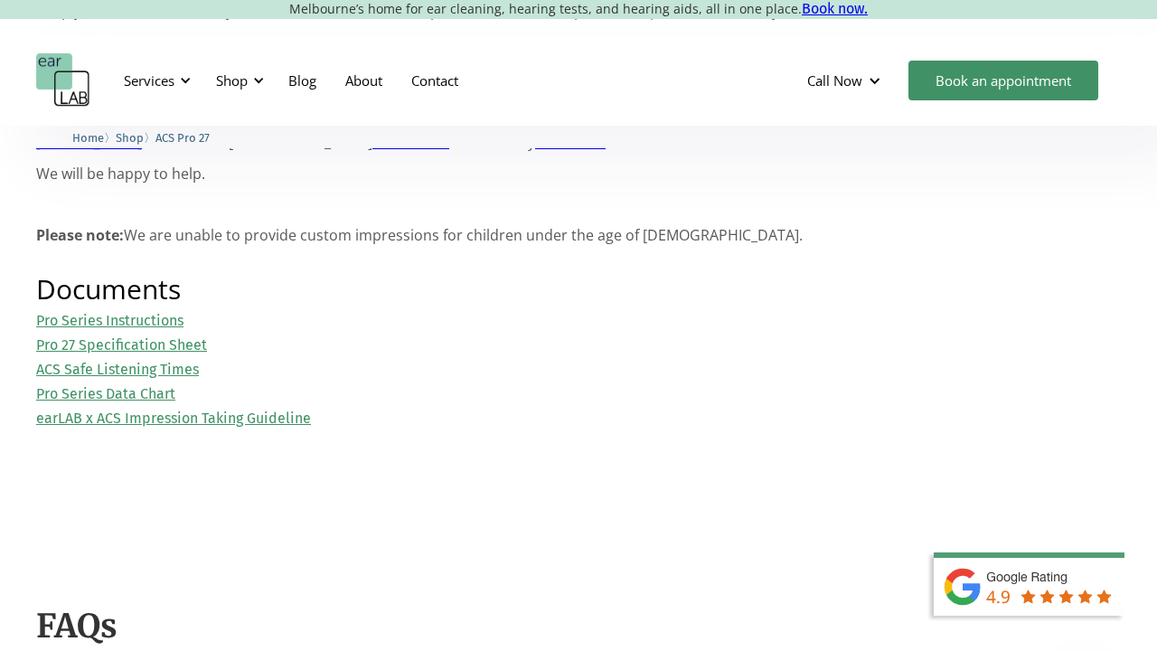
click at [160, 312] on link "Pro Series Instructions" at bounding box center [109, 320] width 147 height 17
click at [165, 336] on link "Pro 27 Specification Sheet" at bounding box center [121, 344] width 171 height 17
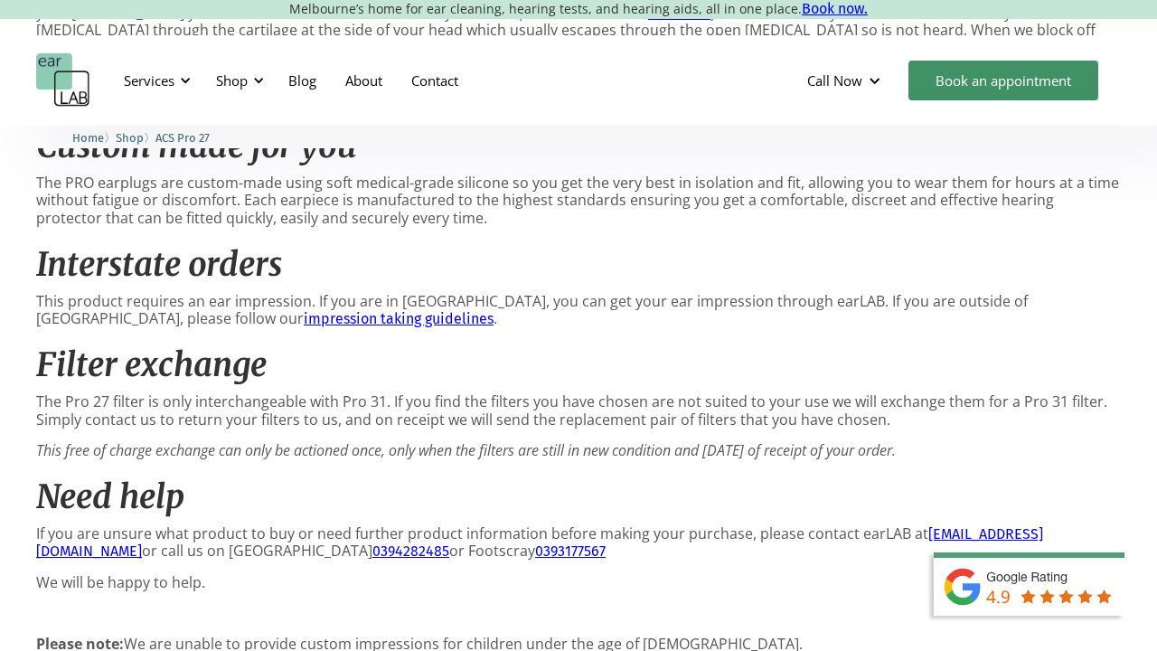
scroll to position [1541, 0]
click at [304, 316] on link "impression taking guidelines" at bounding box center [399, 317] width 190 height 17
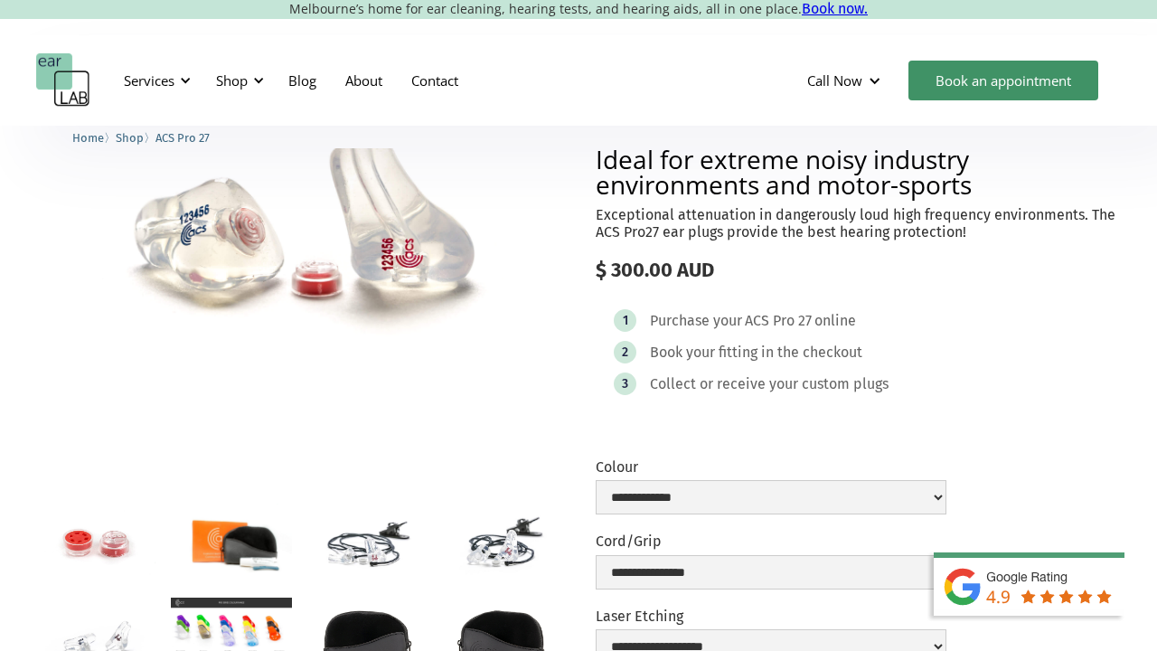
scroll to position [329, 0]
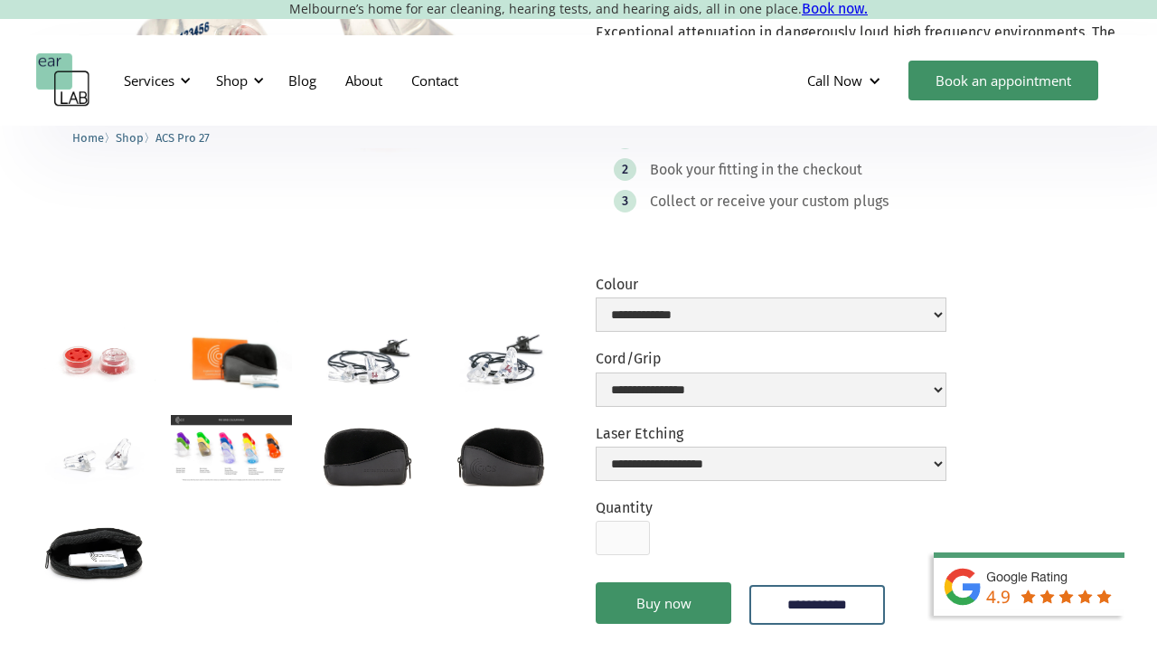
click at [259, 466] on img "open lightbox" at bounding box center [231, 449] width 120 height 68
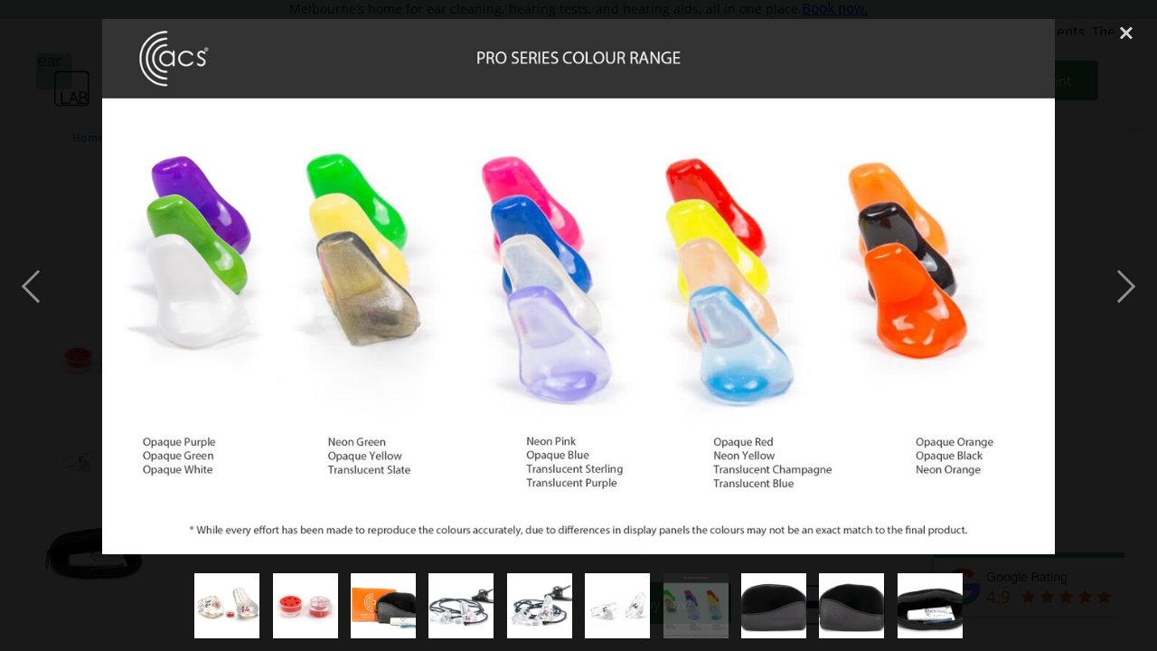
drag, startPoint x: 1035, startPoint y: 154, endPoint x: 1049, endPoint y: 178, distance: 27.9
click at [1049, 178] on img at bounding box center [578, 287] width 952 height 536
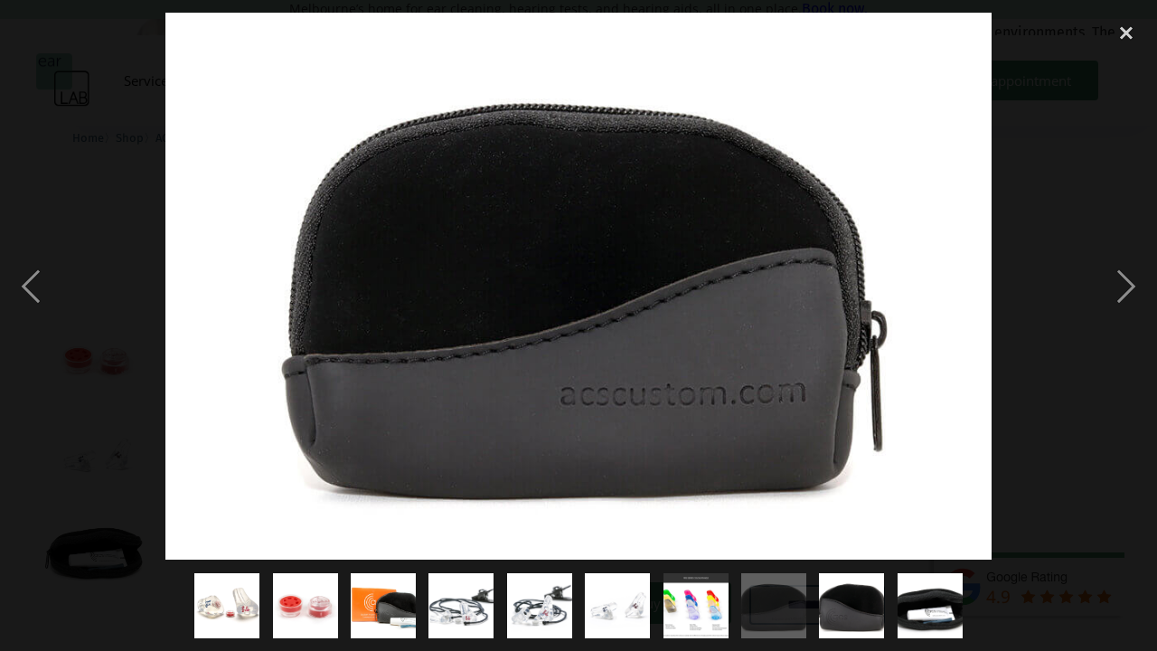
click at [79, 254] on div at bounding box center [578, 286] width 1157 height 547
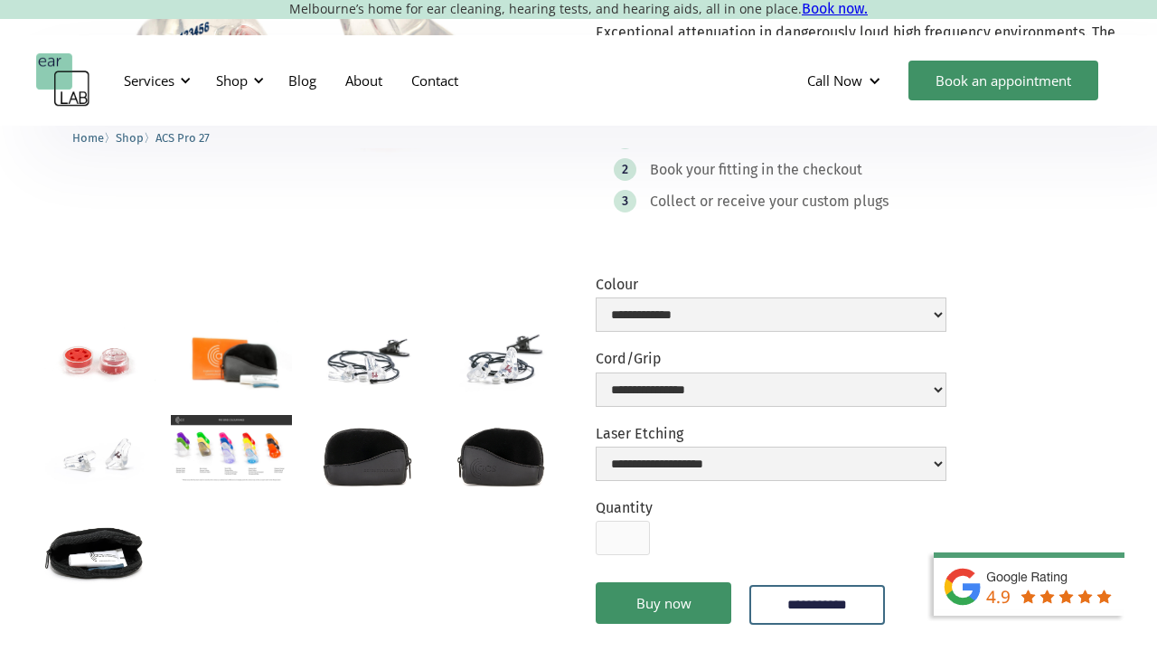
click at [230, 449] on img "open lightbox" at bounding box center [231, 449] width 120 height 68
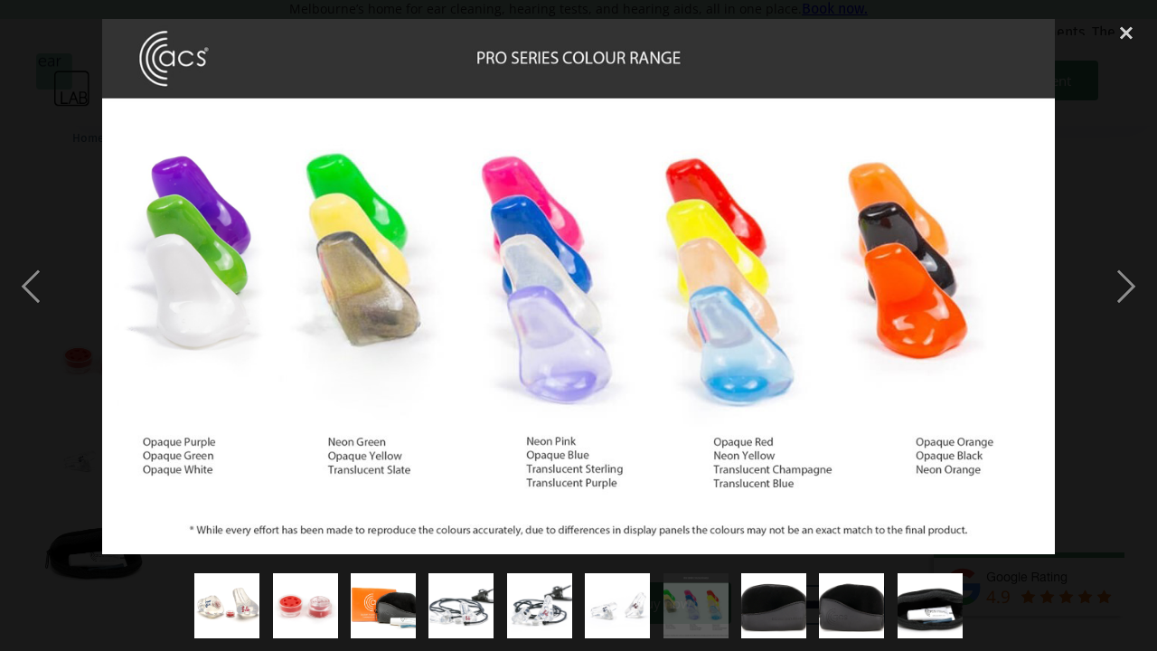
click at [1050, 172] on img at bounding box center [578, 287] width 952 height 536
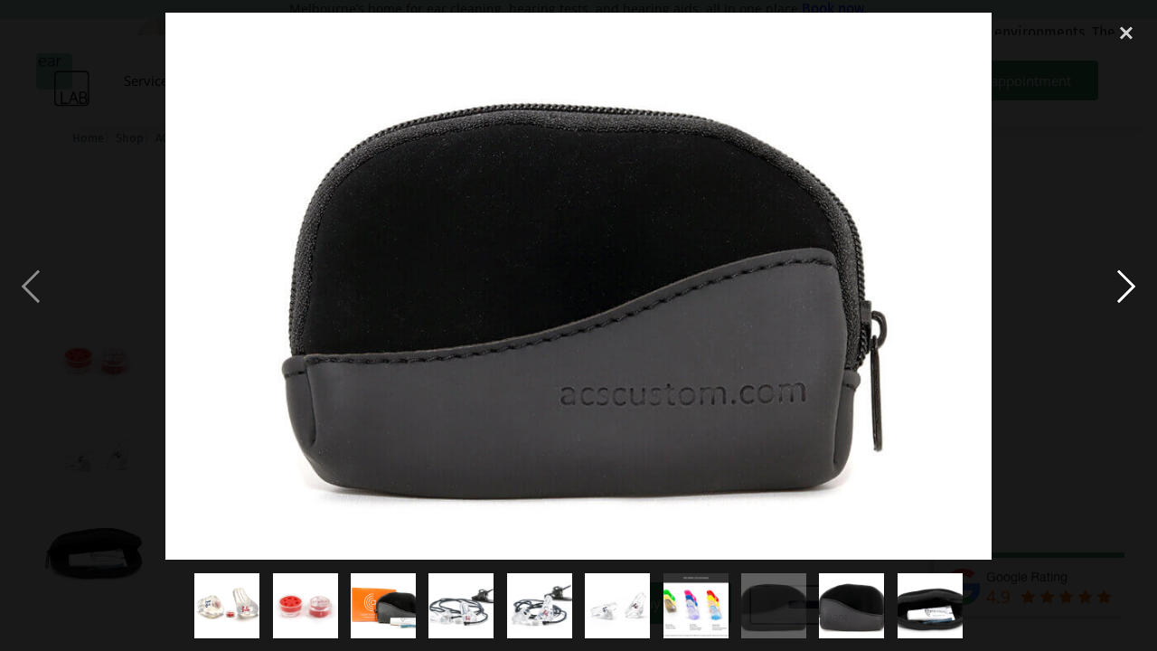
click at [1127, 297] on div "next image" at bounding box center [1126, 286] width 61 height 547
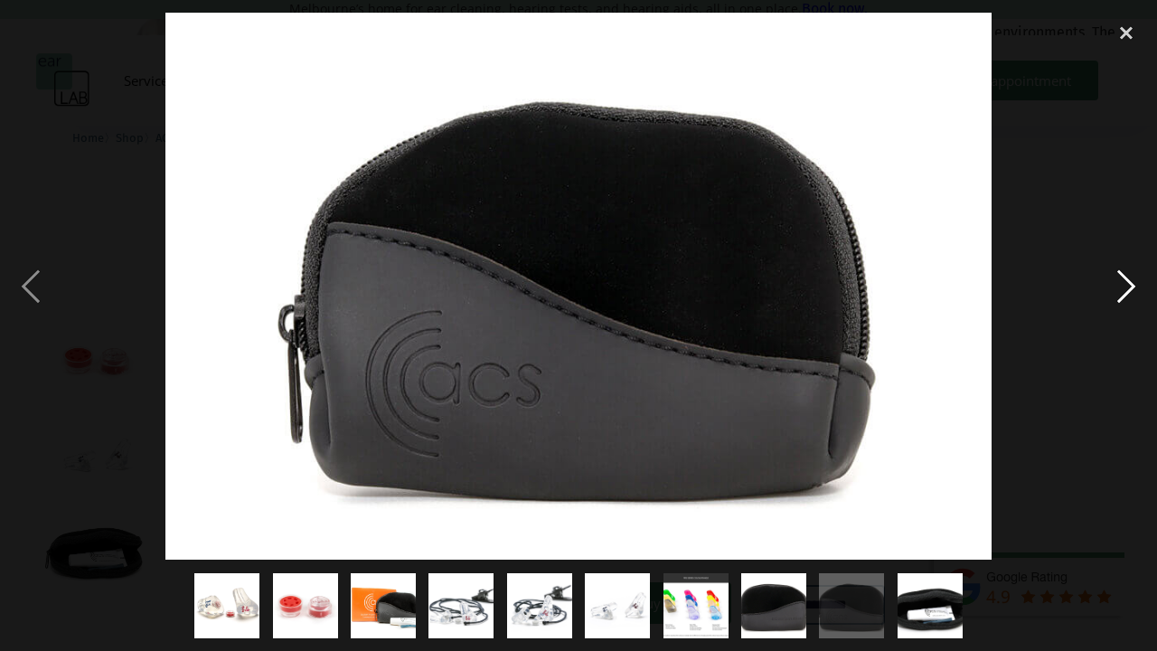
click at [1127, 297] on div "next image" at bounding box center [1126, 286] width 61 height 547
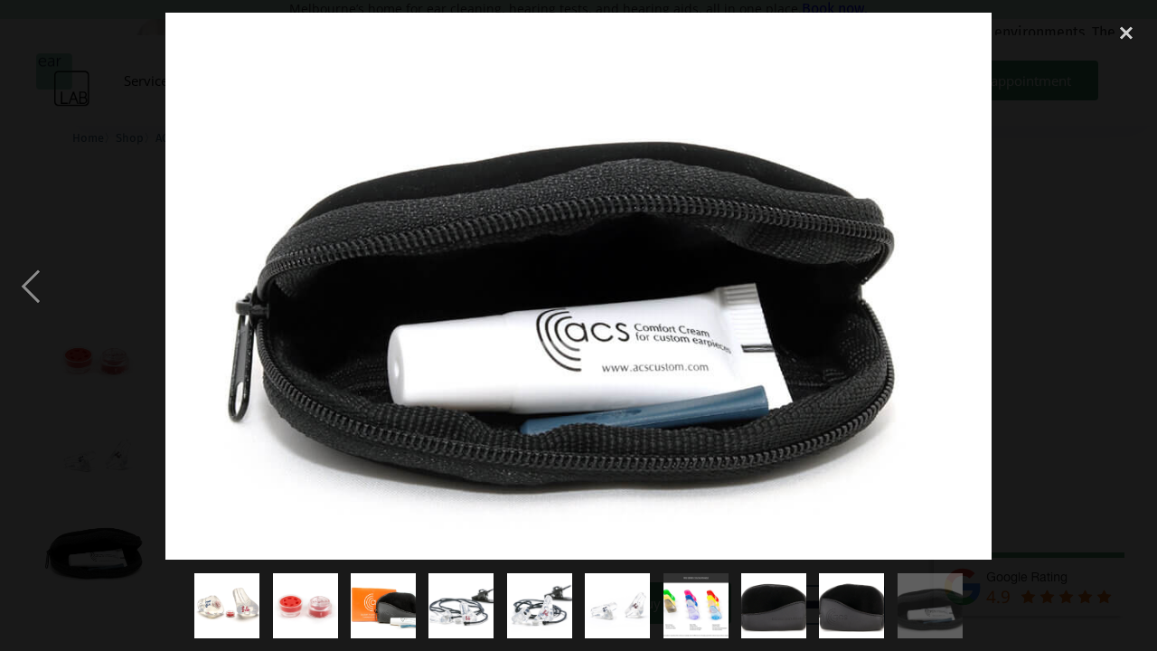
click at [1127, 297] on div "next image" at bounding box center [1126, 286] width 61 height 547
click at [1073, 285] on div at bounding box center [578, 286] width 1157 height 547
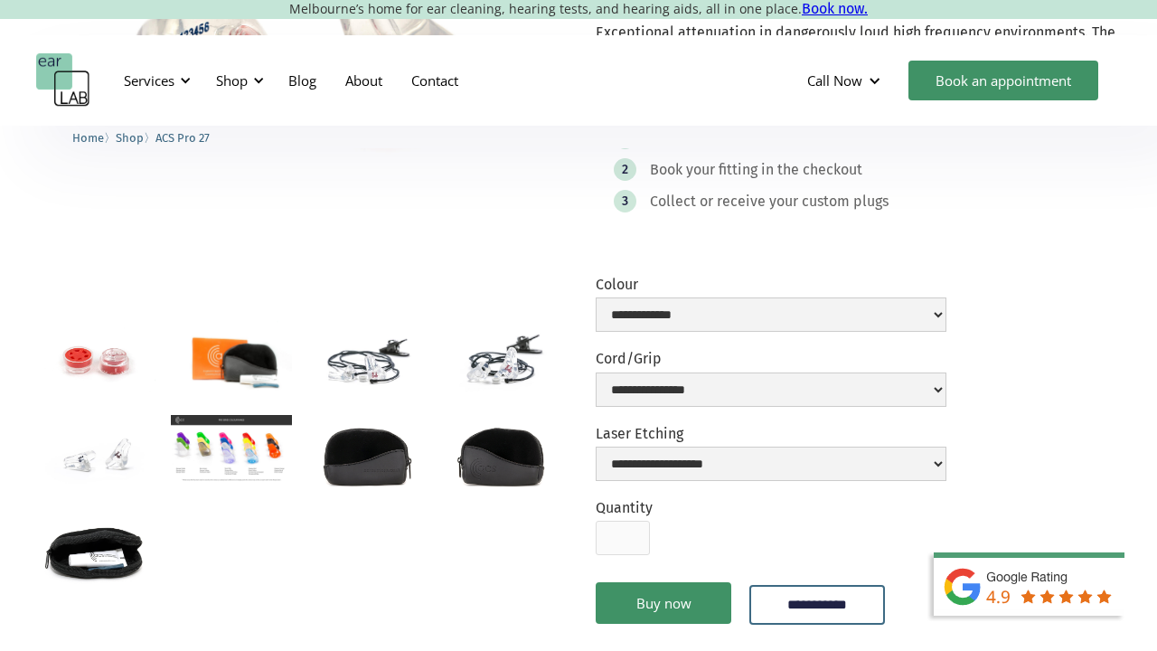
click at [363, 339] on img "open lightbox" at bounding box center [366, 360] width 120 height 80
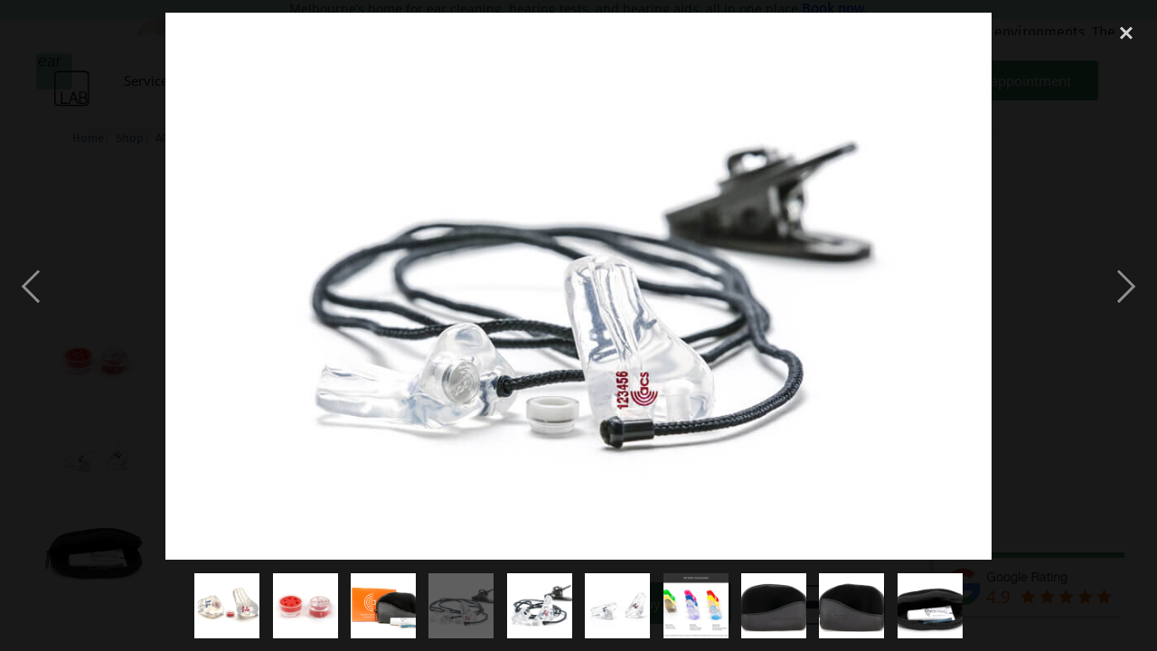
click at [1046, 169] on div at bounding box center [578, 286] width 1157 height 547
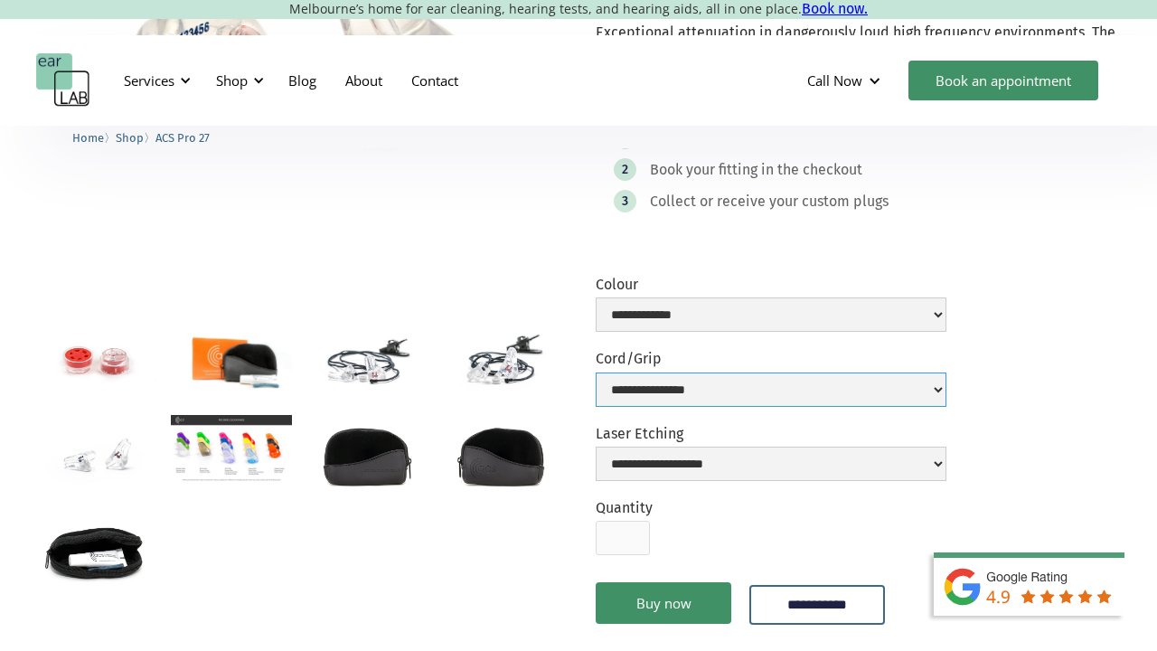
select select "**********"
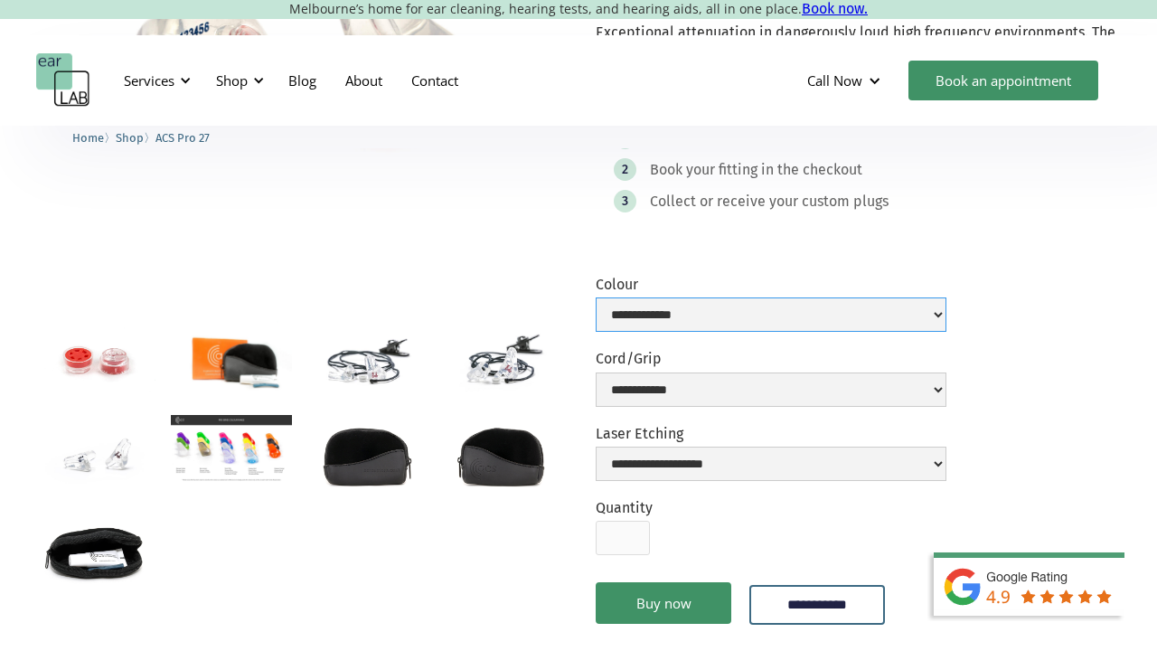
select select "**********"
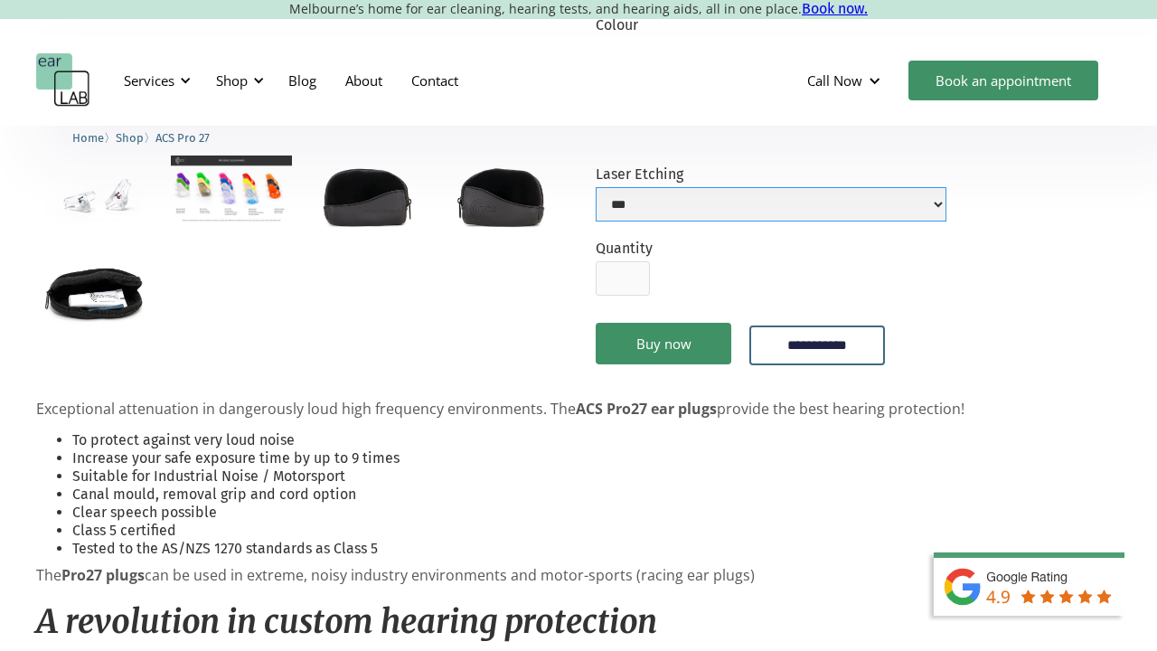
scroll to position [627, 0]
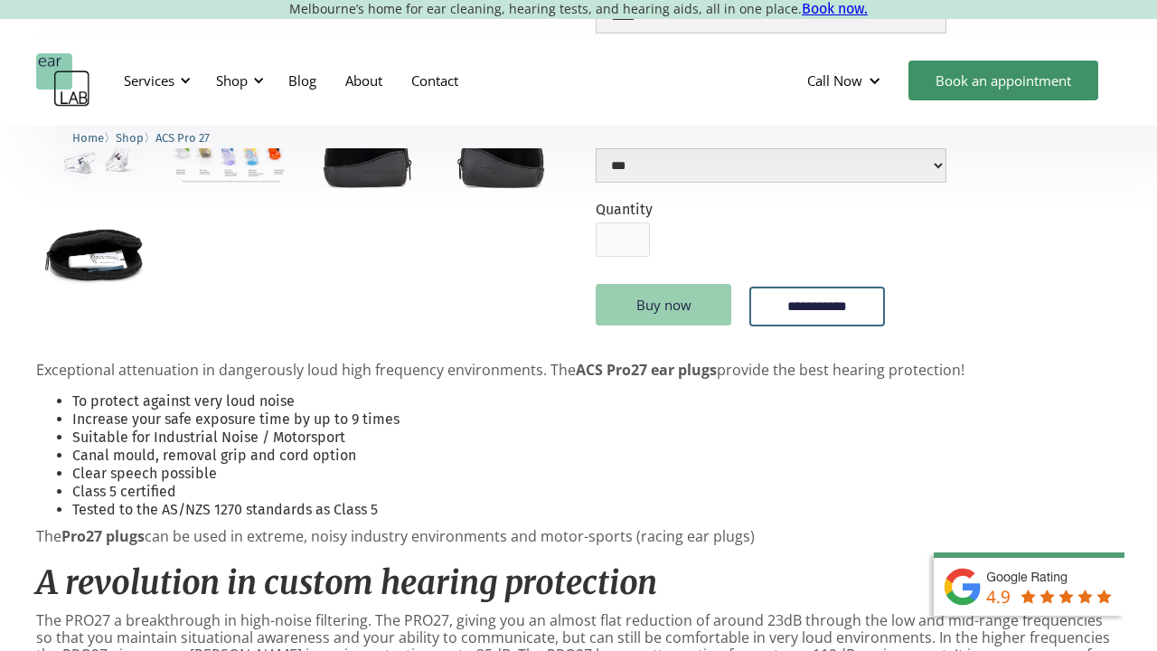
click at [709, 302] on link "Buy now" at bounding box center [664, 305] width 136 height 42
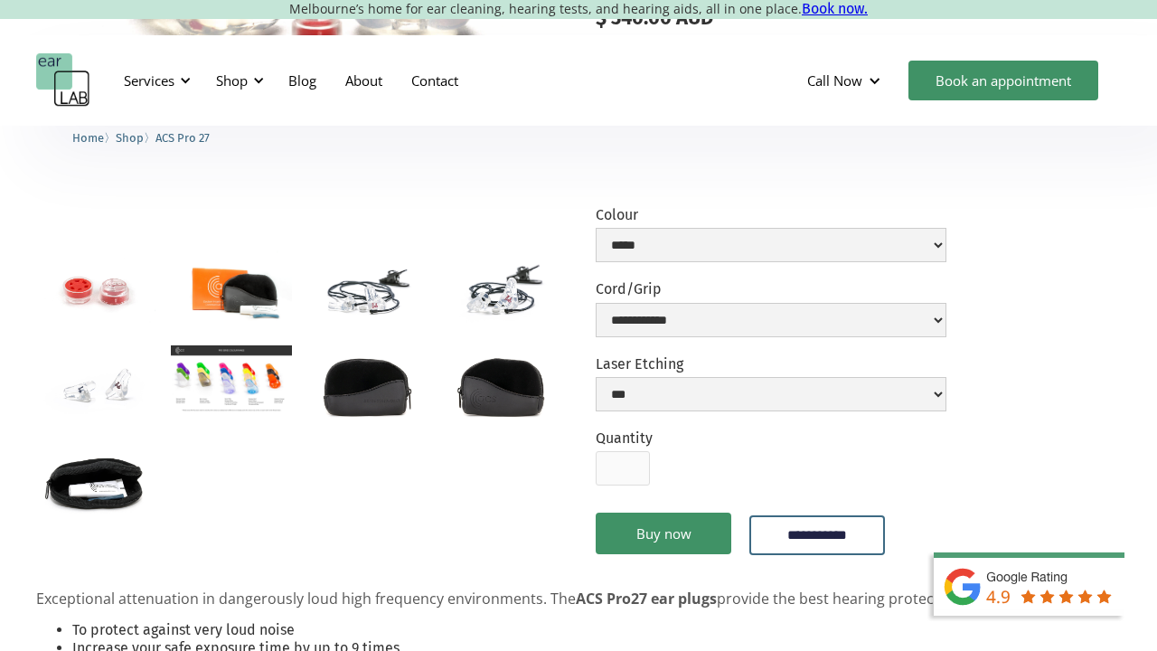
scroll to position [387, 0]
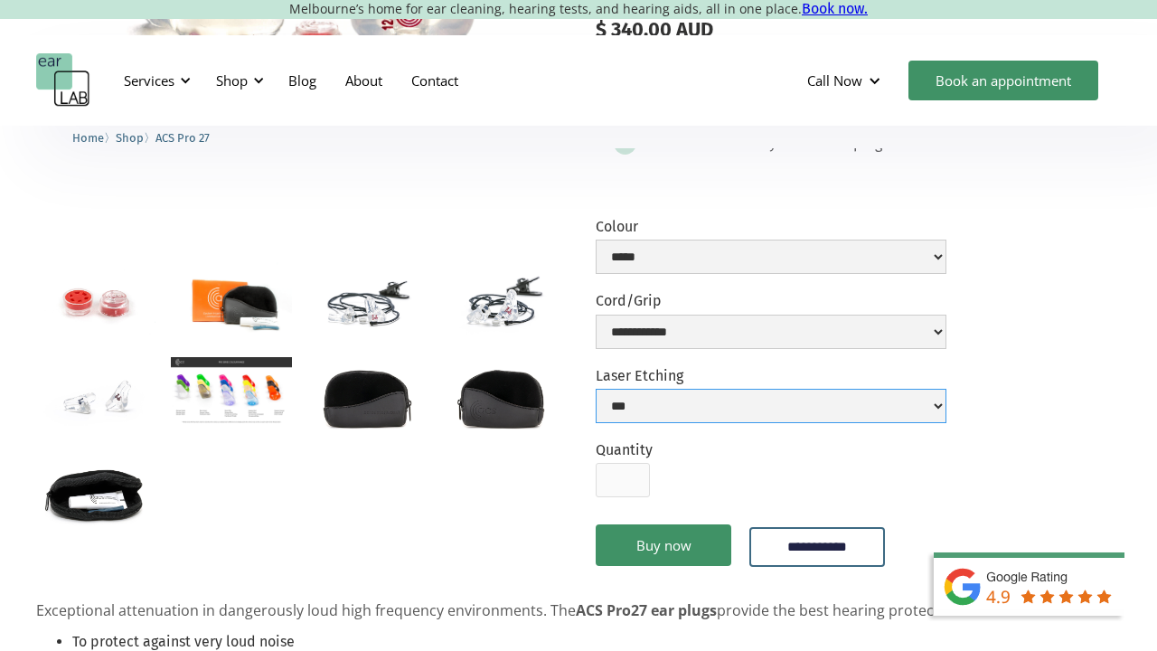
select select "**********"
click at [676, 553] on link "Buy now" at bounding box center [664, 545] width 136 height 42
select select "**********"
click at [718, 551] on link "Buy now" at bounding box center [664, 545] width 136 height 42
click at [239, 429] on div at bounding box center [231, 397] width 120 height 80
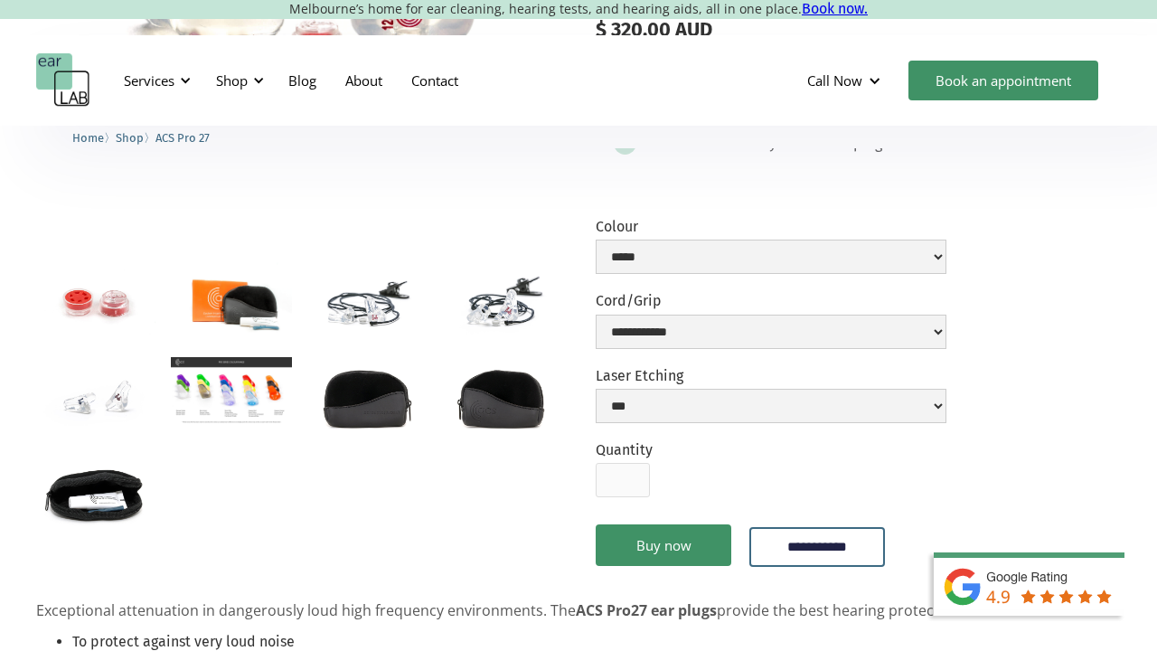
click at [244, 396] on img "open lightbox" at bounding box center [231, 391] width 120 height 68
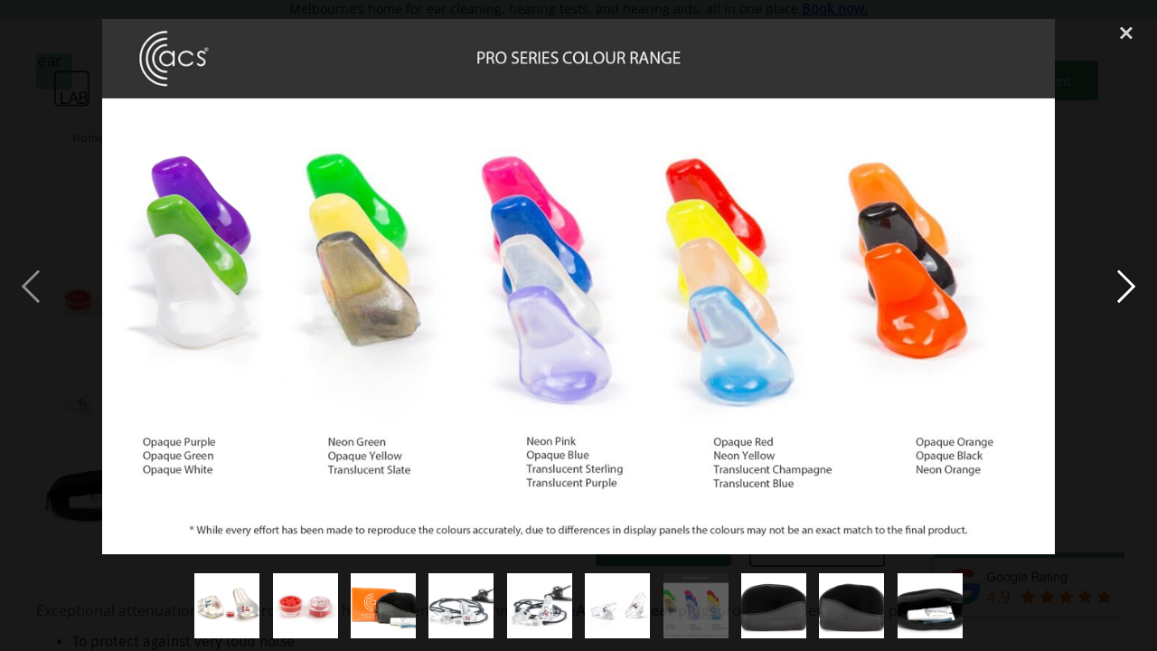
click at [1123, 146] on div "next image" at bounding box center [1126, 286] width 61 height 547
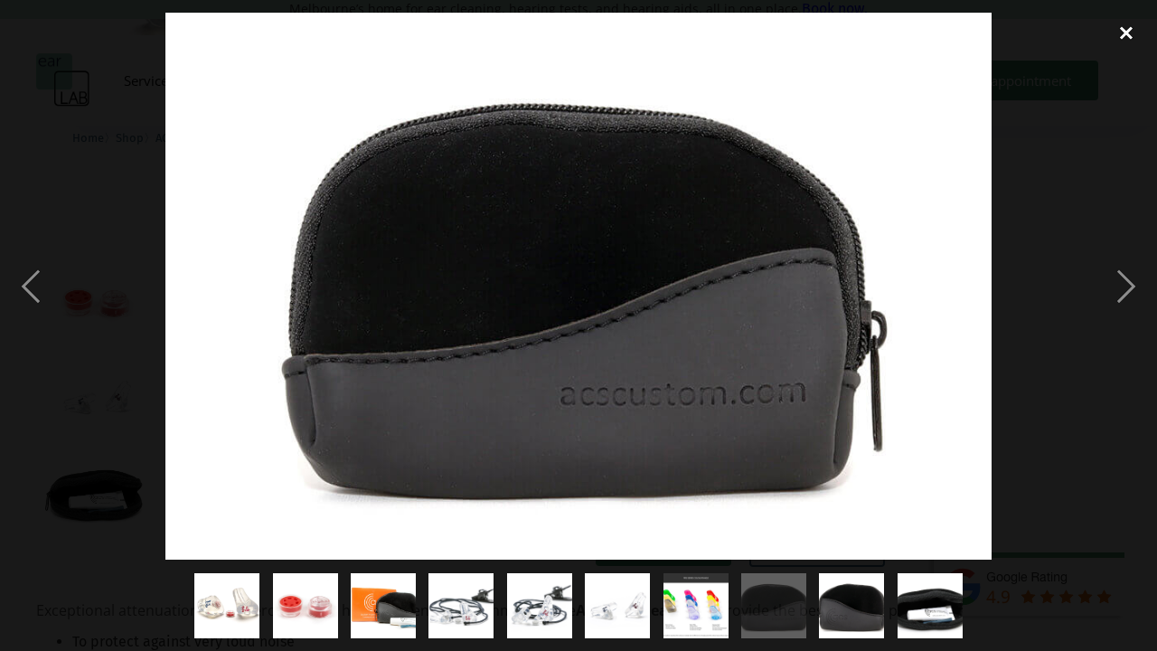
click at [1127, 22] on div "close lightbox" at bounding box center [1126, 33] width 61 height 40
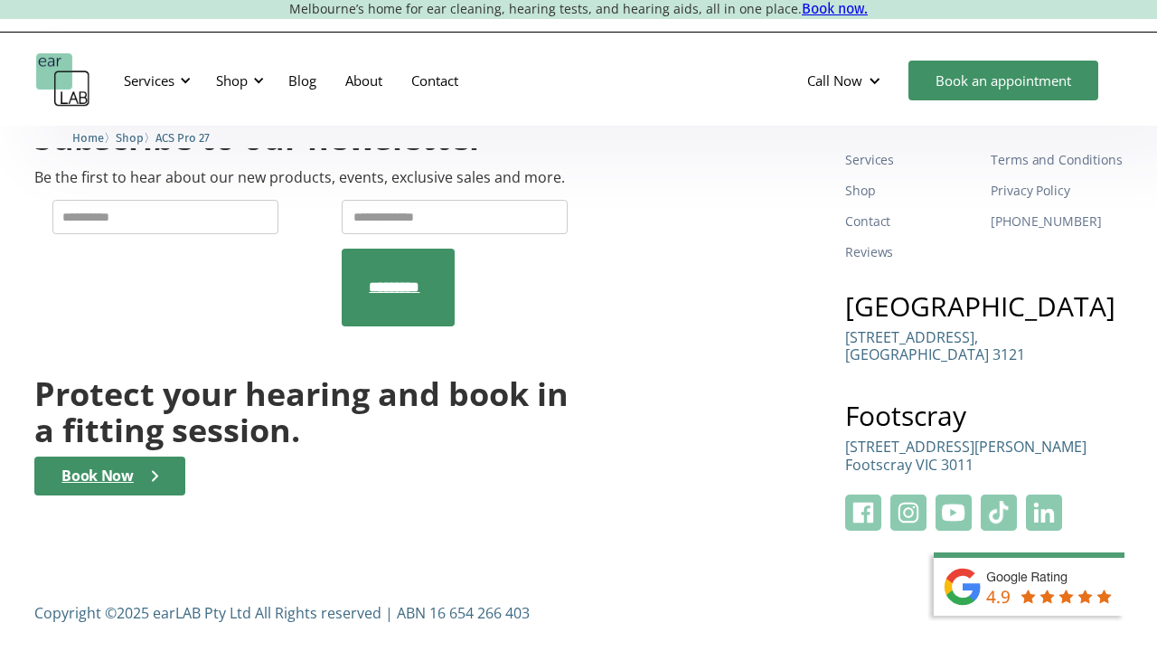
scroll to position [2768, 0]
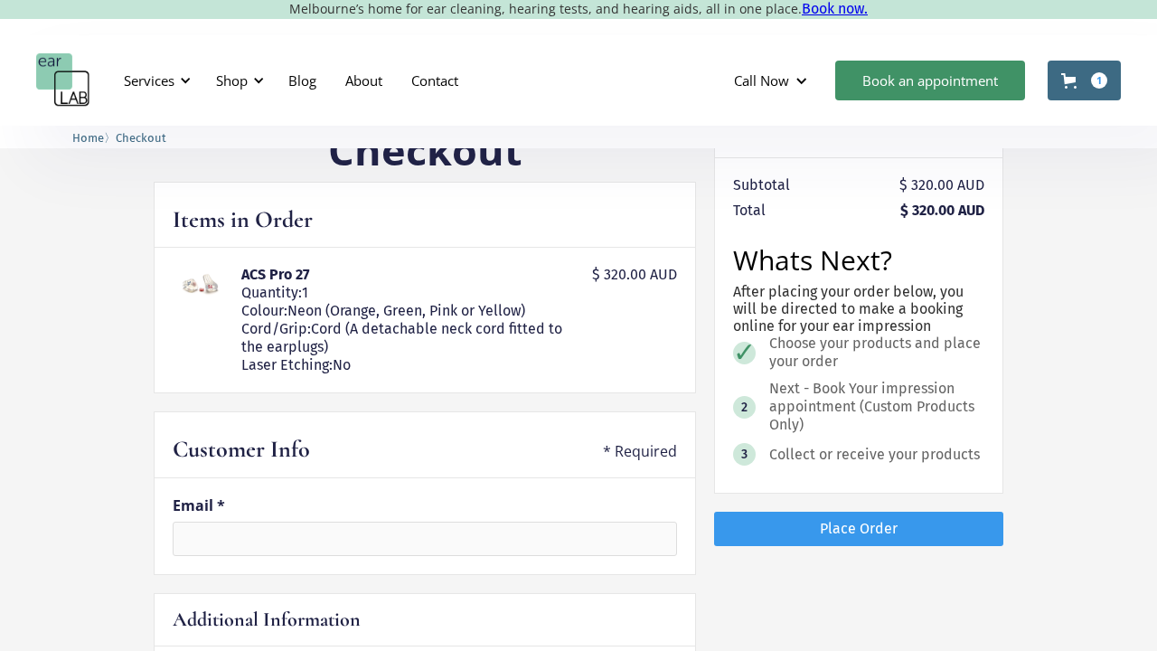
scroll to position [78, 0]
